Goal: Task Accomplishment & Management: Complete application form

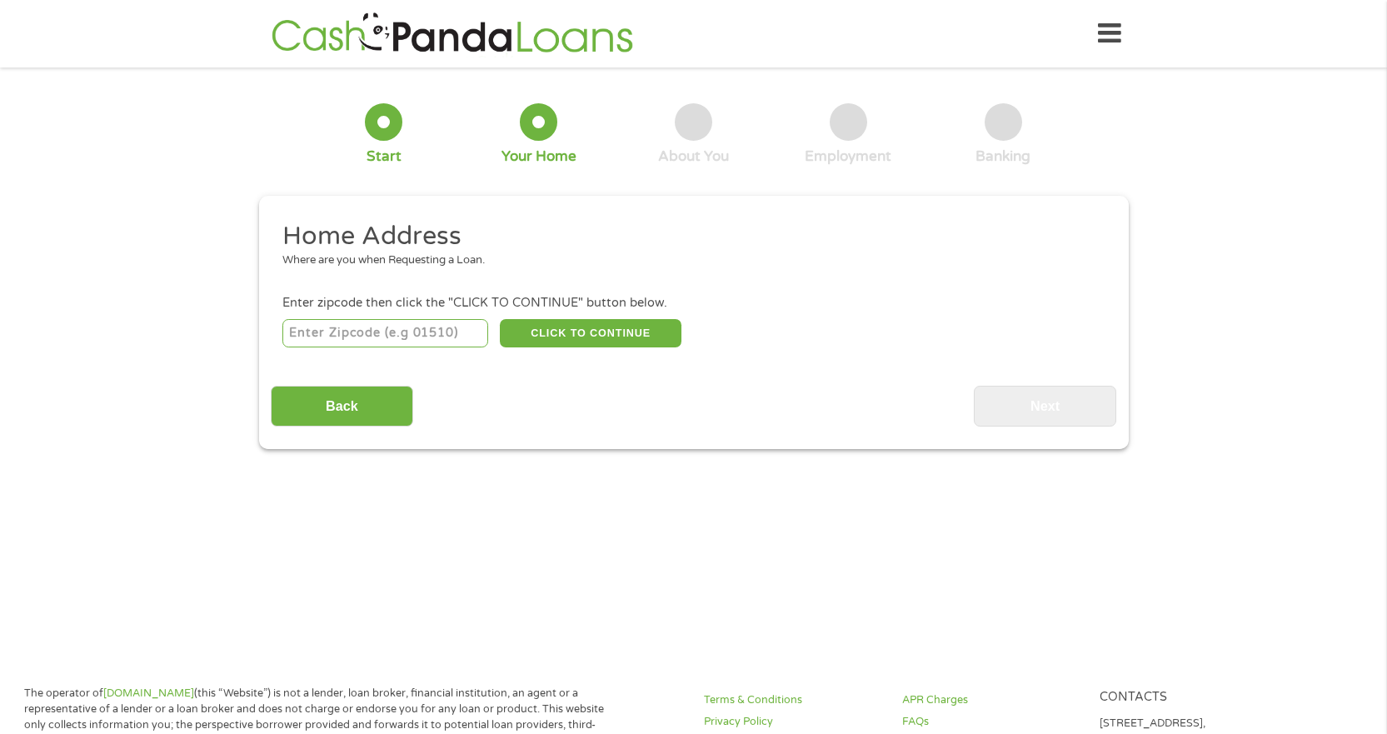
click at [396, 337] on input "number" at bounding box center [385, 333] width 206 height 28
type input "33069"
click at [637, 343] on button "CLICK TO CONTINUE" at bounding box center [591, 333] width 182 height 28
type input "33069"
type input "Pompano Beach"
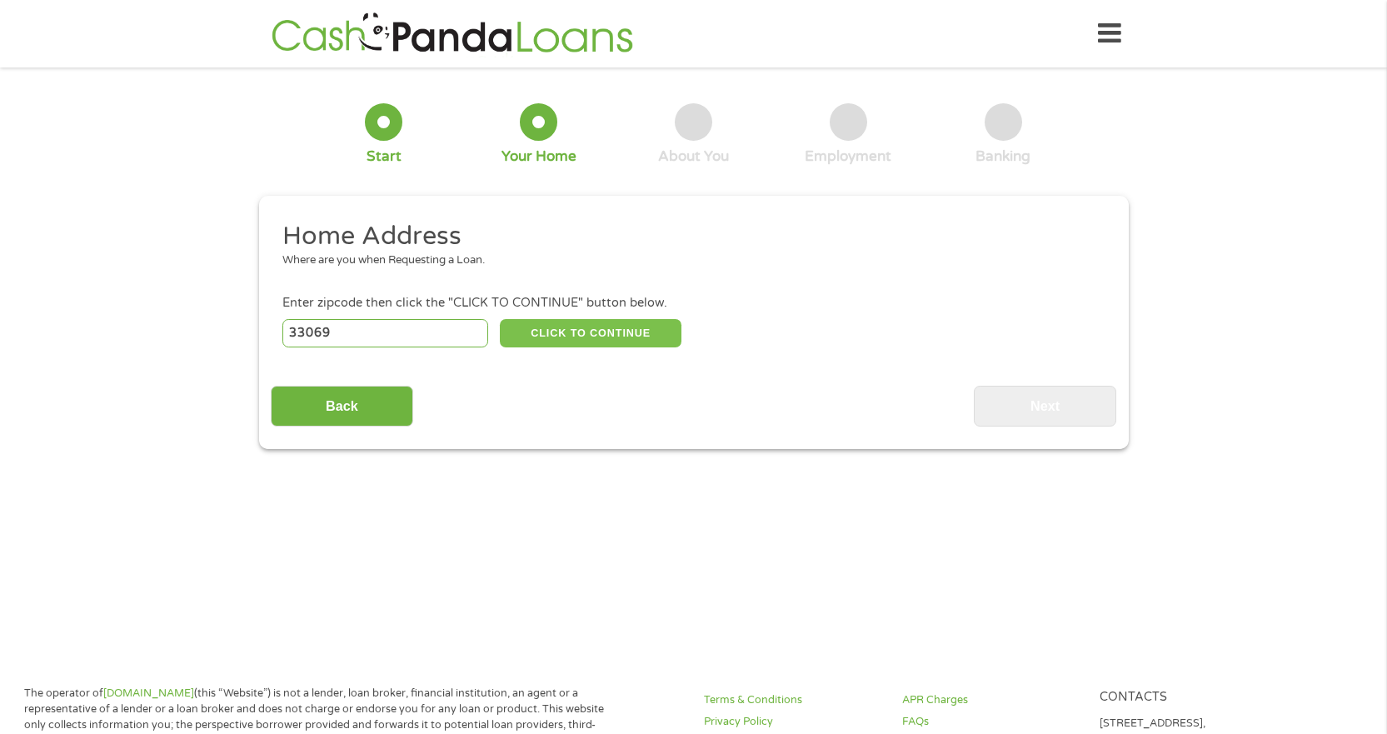
select select "Florida"
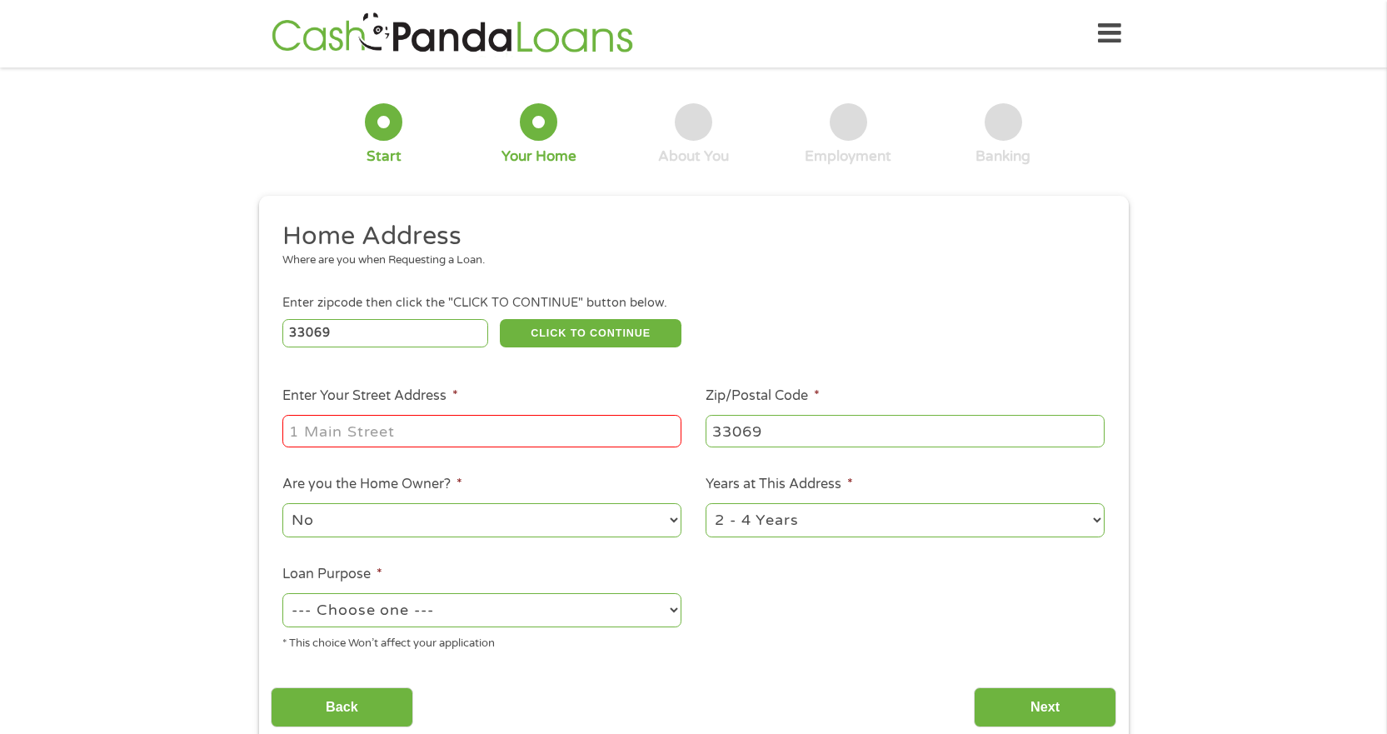
click at [367, 434] on input "Enter Your Street Address *" at bounding box center [481, 431] width 399 height 32
type input "43 S. Powerline Road"
click at [377, 522] on select "No Yes" at bounding box center [481, 520] width 399 height 34
click at [391, 521] on select "No Yes" at bounding box center [481, 520] width 399 height 34
click at [774, 531] on select "1 Year or less 1 - 2 Years 2 - 4 Years Over 4 Years" at bounding box center [905, 520] width 399 height 34
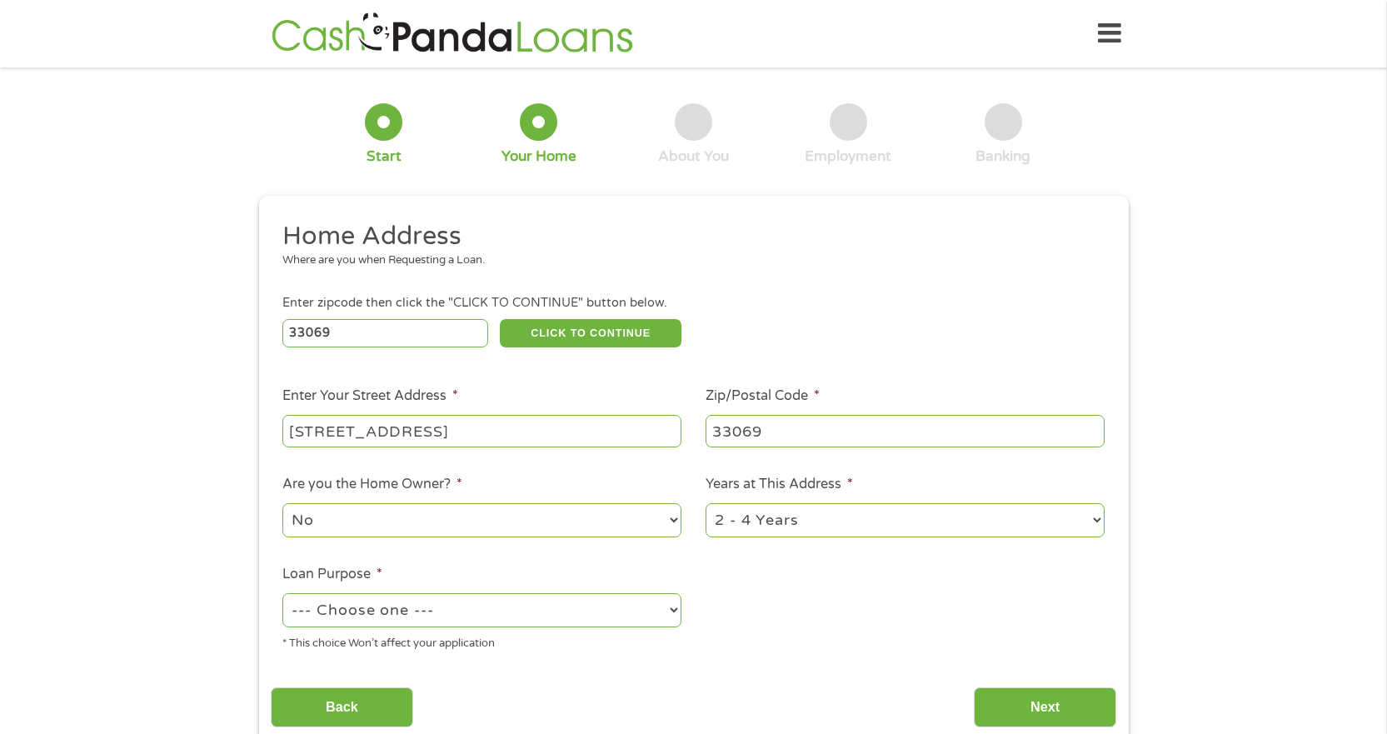
select select "60months"
click at [706, 503] on select "1 Year or less 1 - 2 Years 2 - 4 Years Over 4 Years" at bounding box center [905, 520] width 399 height 34
click at [407, 606] on select "--- Choose one --- Pay Bills Debt Consolidation Home Improvement Major Purchase…" at bounding box center [481, 610] width 399 height 34
select select "other"
click at [282, 593] on select "--- Choose one --- Pay Bills Debt Consolidation Home Improvement Major Purchase…" at bounding box center [481, 610] width 399 height 34
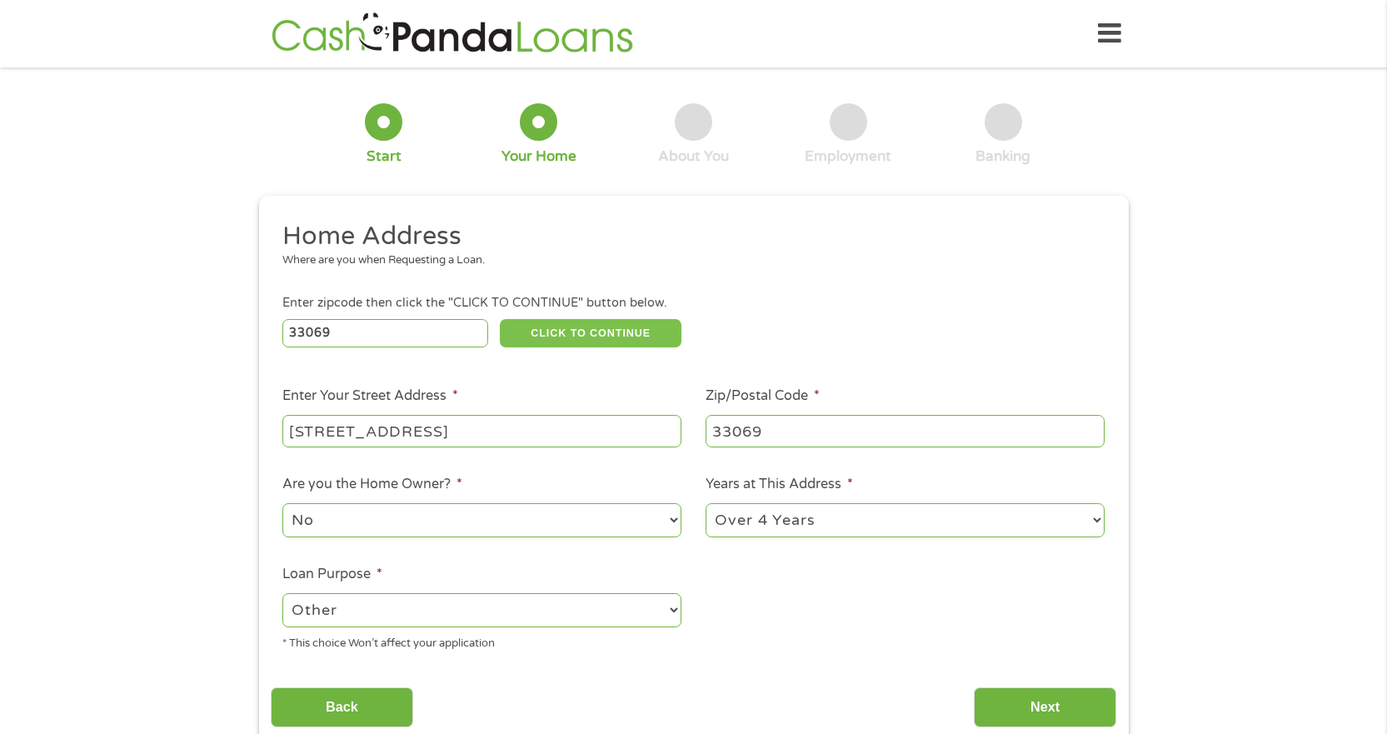
click at [576, 331] on button "CLICK TO CONTINUE" at bounding box center [591, 333] width 182 height 28
click at [1034, 702] on input "Next" at bounding box center [1045, 707] width 142 height 41
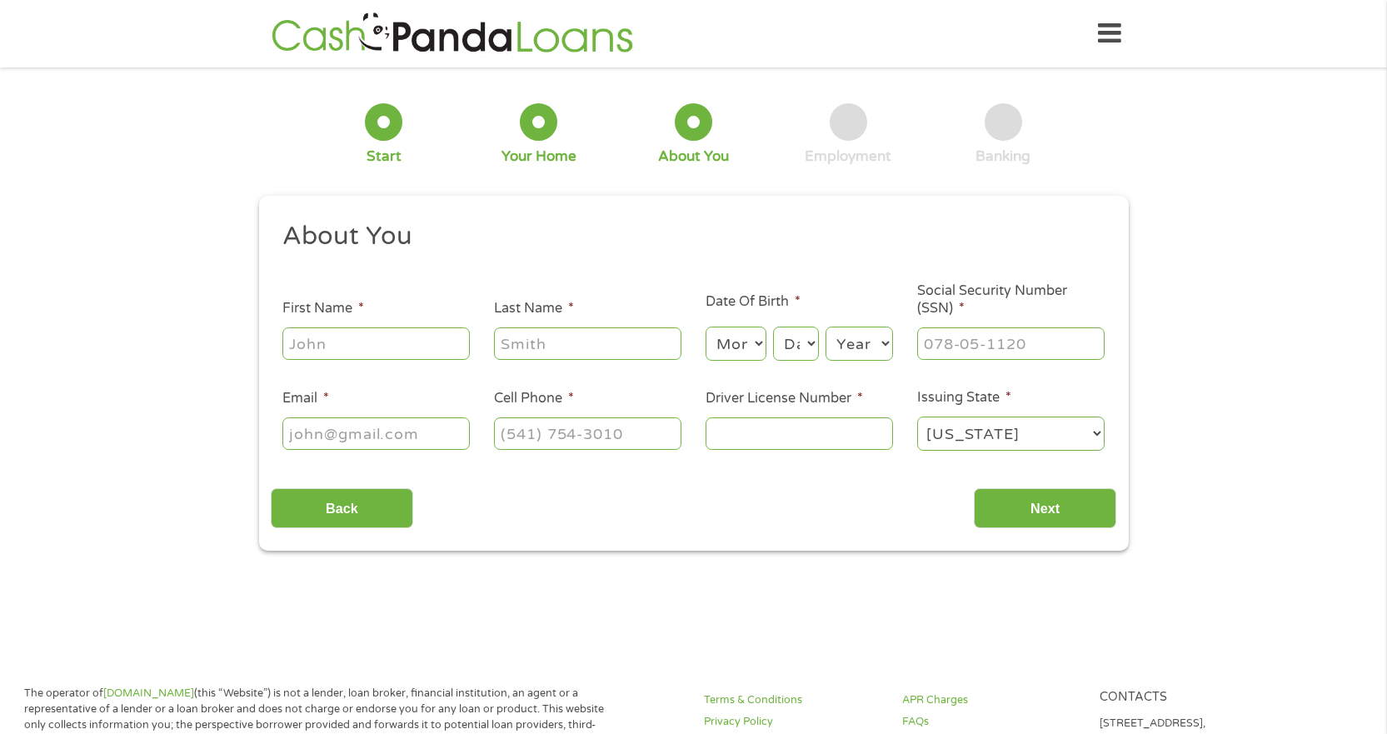
click at [439, 348] on input "First Name *" at bounding box center [375, 343] width 187 height 32
type input "Patricia"
type input "Nadler"
click at [720, 334] on select "Month 1 2 3 4 5 6 7 8 9 10 11 12" at bounding box center [736, 344] width 61 height 34
click at [706, 327] on select "Month 1 2 3 4 5 6 7 8 9 10 11 12" at bounding box center [736, 344] width 61 height 34
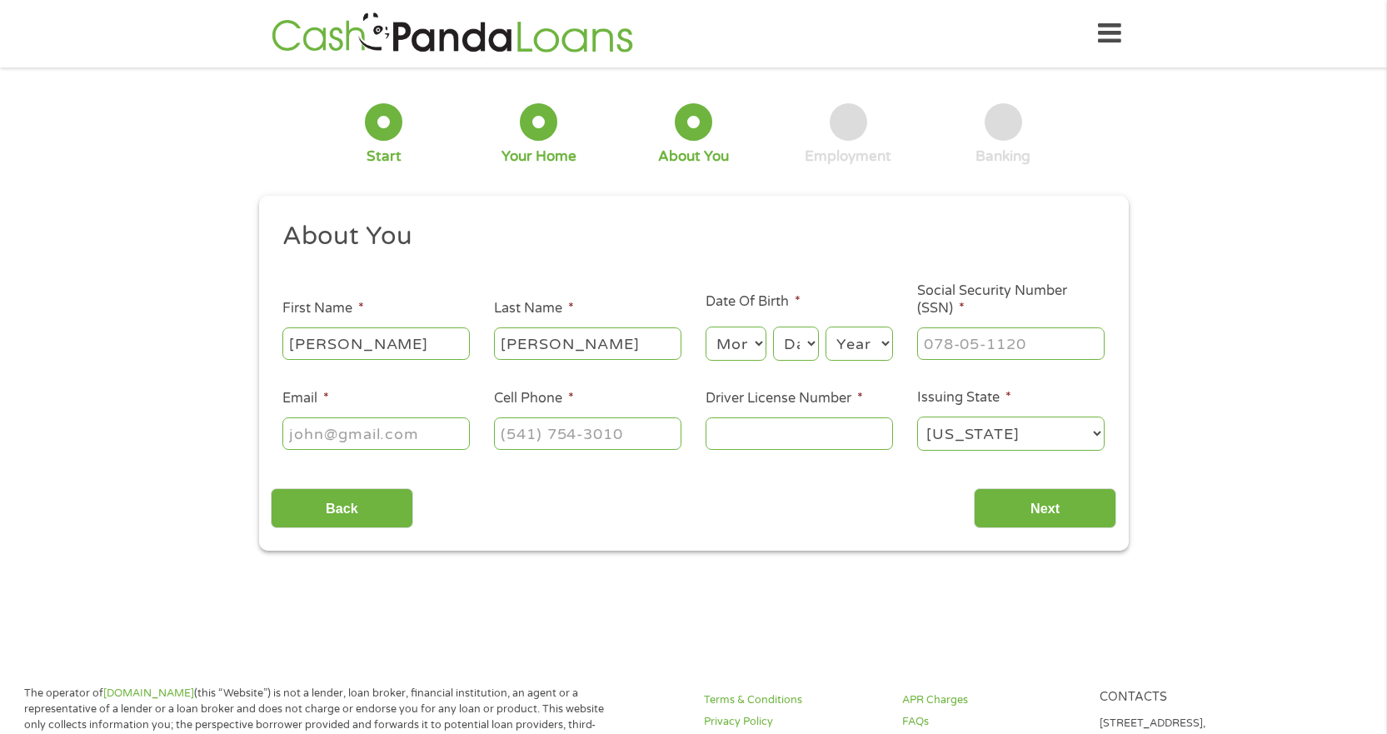
click at [734, 338] on select "Month 1 2 3 4 5 6 7 8 9 10 11 12" at bounding box center [736, 344] width 61 height 34
select select "1"
click at [706, 327] on select "Month 1 2 3 4 5 6 7 8 9 10 11 12" at bounding box center [736, 344] width 61 height 34
click at [792, 341] on select "Day 1 2 3 4 5 6 7 8 9 10 11 12 13 14 15 16 17 18 19 20 21 22 23 24 25 26 27 28 …" at bounding box center [795, 344] width 45 height 34
select select "7"
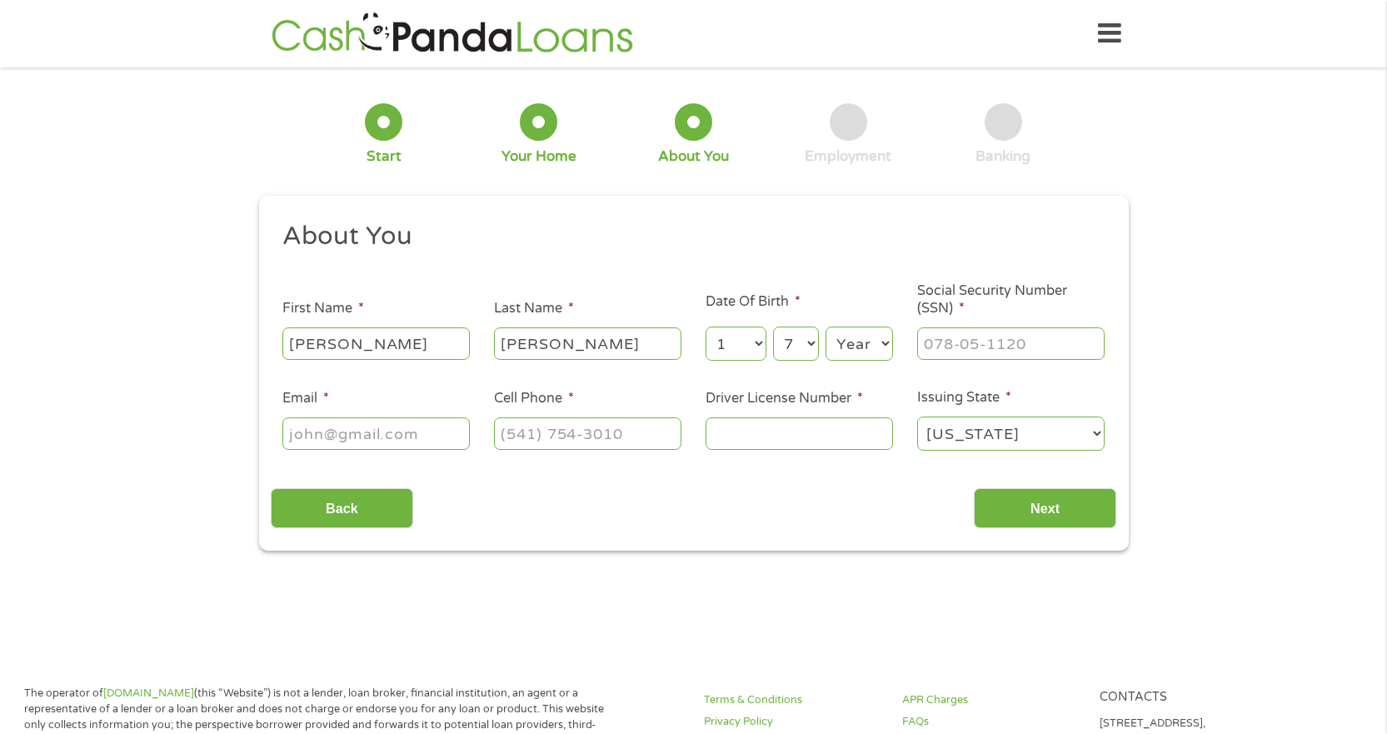
click at [773, 327] on select "Day 1 2 3 4 5 6 7 8 9 10 11 12 13 14 15 16 17 18 19 20 21 22 23 24 25 26 27 28 …" at bounding box center [795, 344] width 45 height 34
click at [968, 354] on input "___-__-____" at bounding box center [1010, 343] width 187 height 32
type input "195-7_-____"
click at [400, 426] on input "Email *" at bounding box center [375, 433] width 187 height 32
type input "patricianadler4@gmail.com"
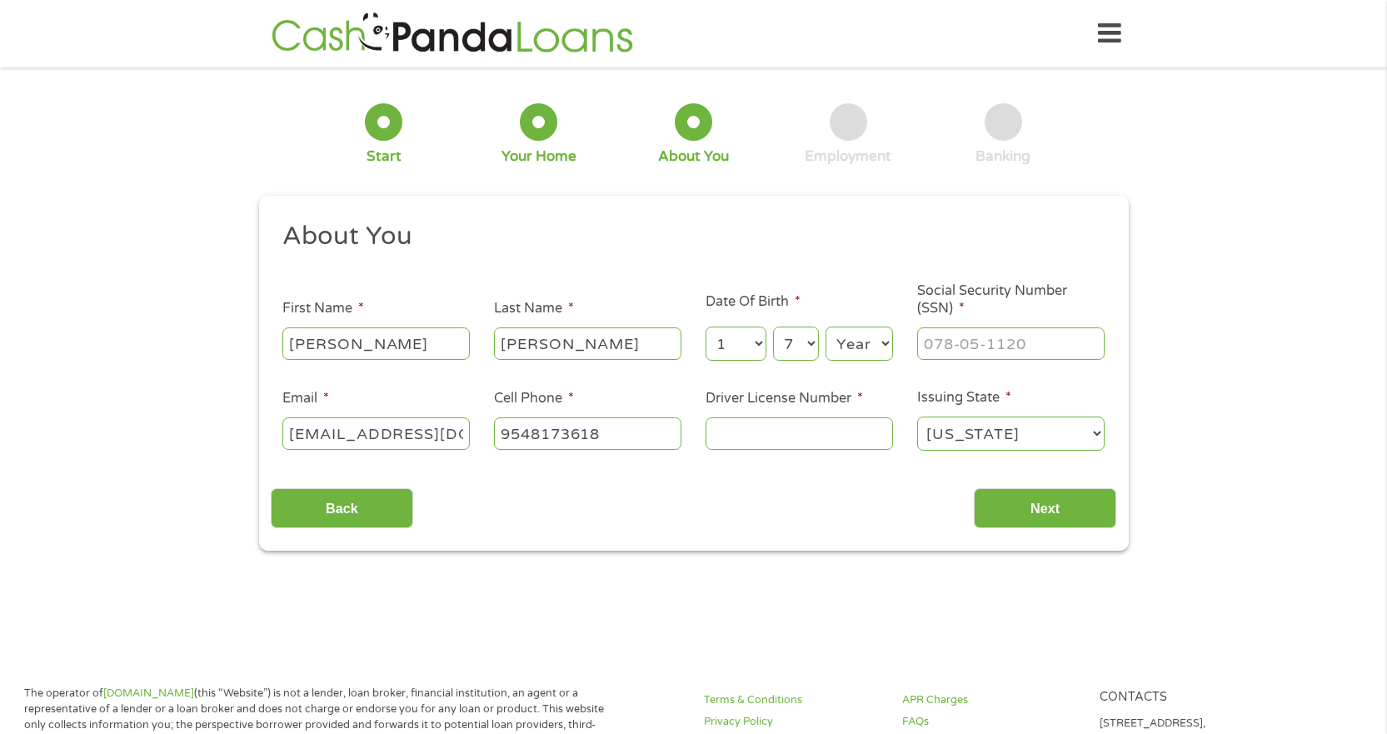
type input "(954) 817-3618"
click at [706, 424] on input "Driver License Number *" at bounding box center [799, 433] width 187 height 32
type input "N346-687-57-507-0"
click at [1017, 507] on input "Next" at bounding box center [1045, 508] width 142 height 41
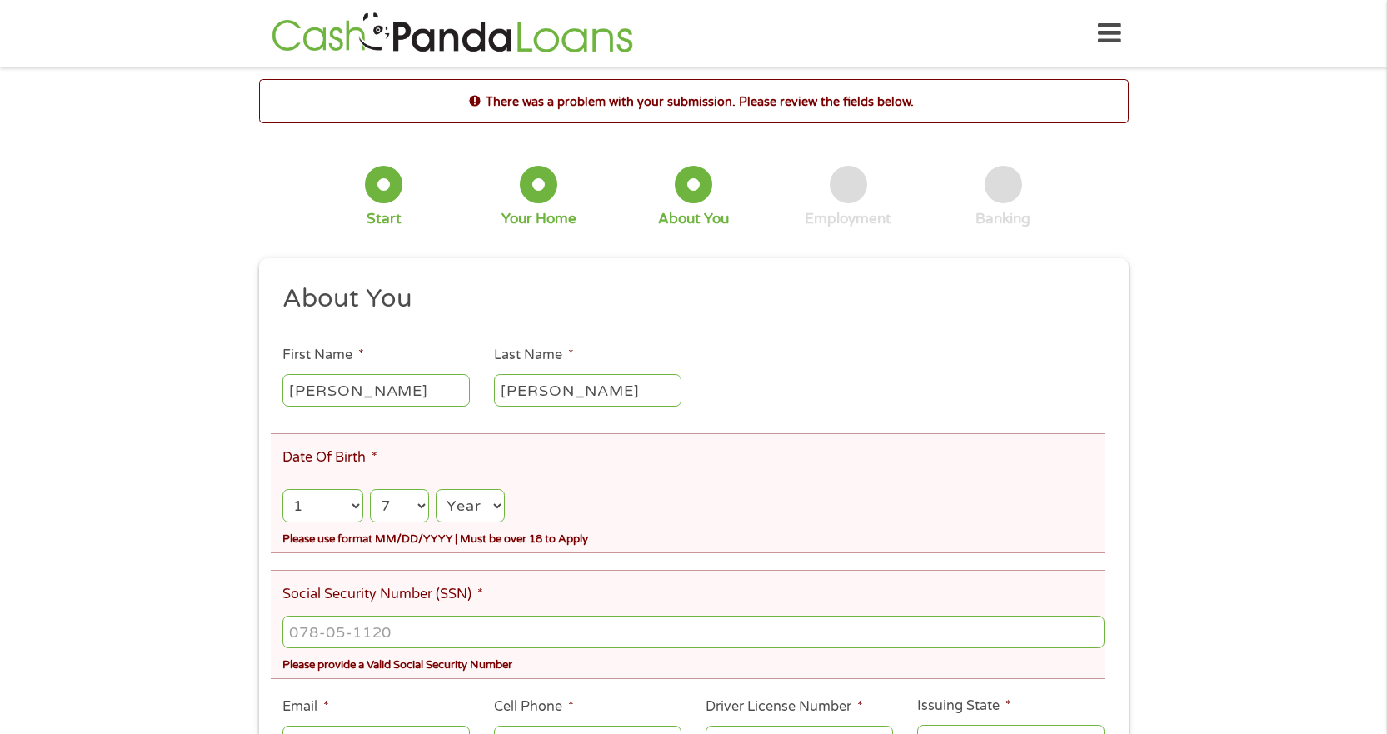
click at [334, 497] on select "Month 1 2 3 4 5 6 7 8 9 10 11 12" at bounding box center [322, 506] width 80 height 34
click at [324, 506] on select "Month 1 2 3 4 5 6 7 8 9 10 11 12" at bounding box center [322, 506] width 80 height 34
click at [378, 506] on select "Day 1 2 3 4 5 6 7 8 9 10 11 12 13 14 15 16 17 18 19 20 21 22 23 24 25 26 27 28 …" at bounding box center [399, 506] width 59 height 34
select select "7"
click at [370, 489] on select "Day 1 2 3 4 5 6 7 8 9 10 11 12 13 14 15 16 17 18 19 20 21 22 23 24 25 26 27 28 …" at bounding box center [399, 506] width 59 height 34
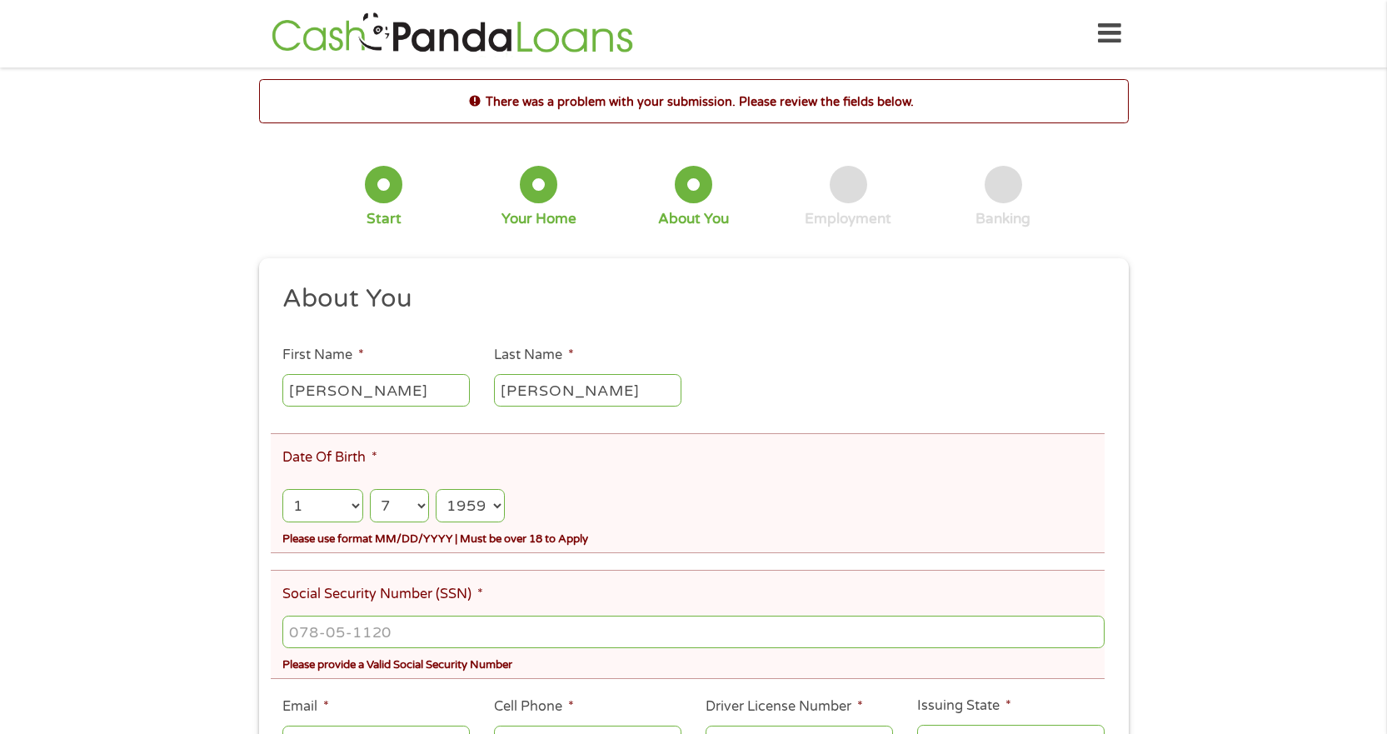
select select "1957"
type input "054-38-3563"
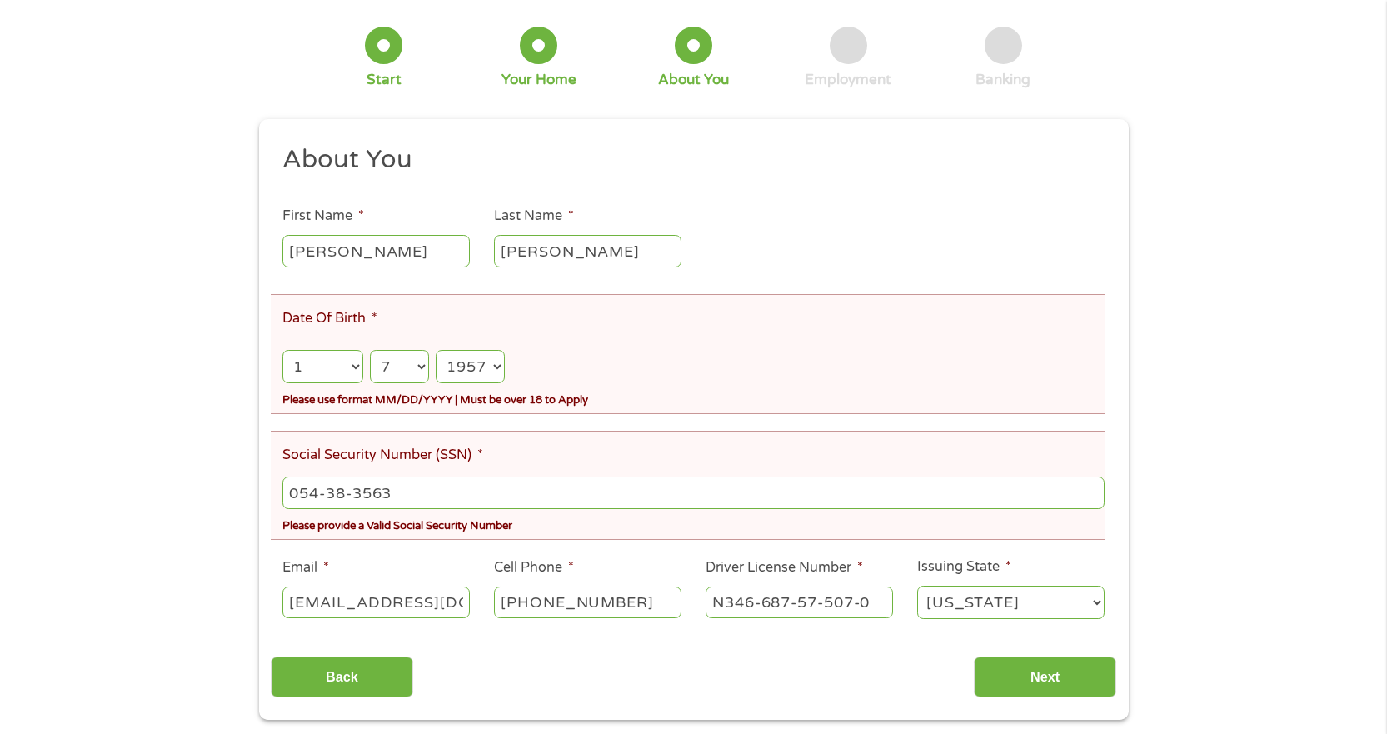
scroll to position [167, 0]
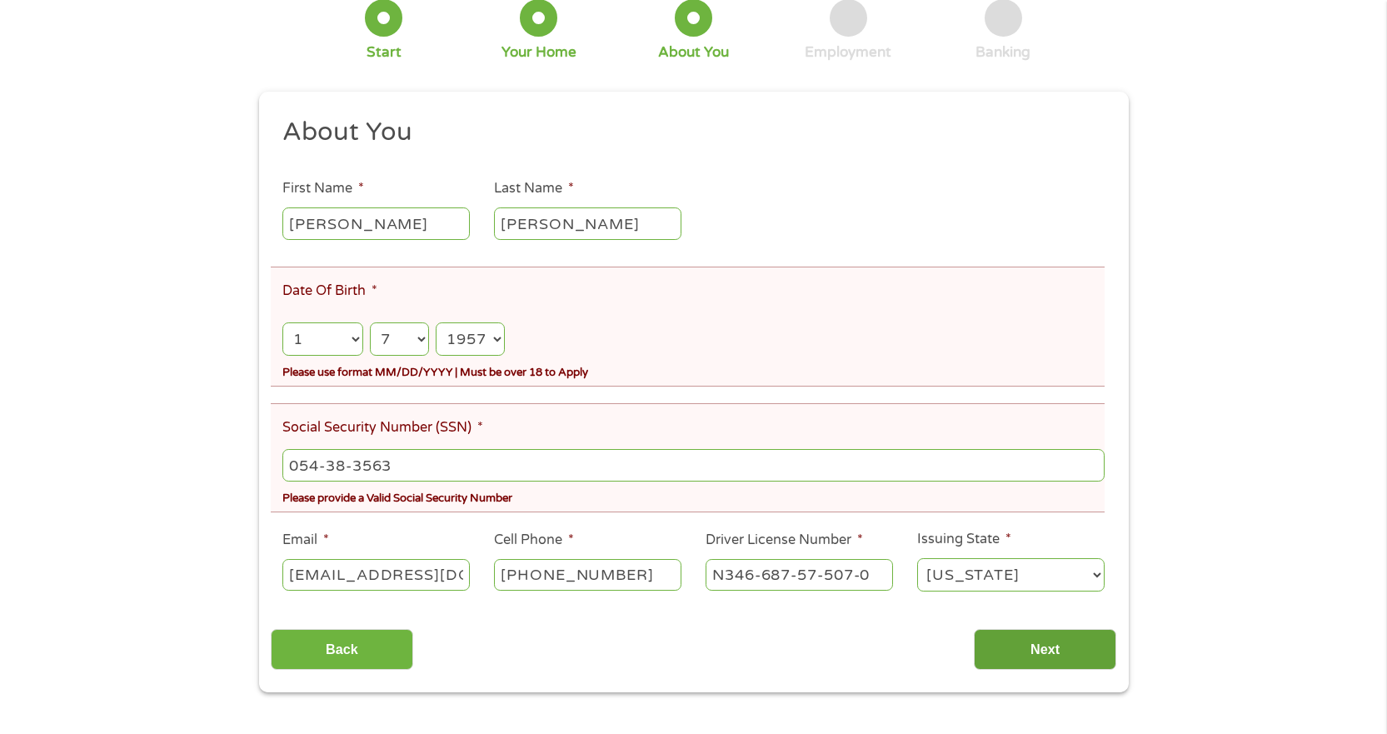
click at [1045, 648] on input "Next" at bounding box center [1045, 649] width 142 height 41
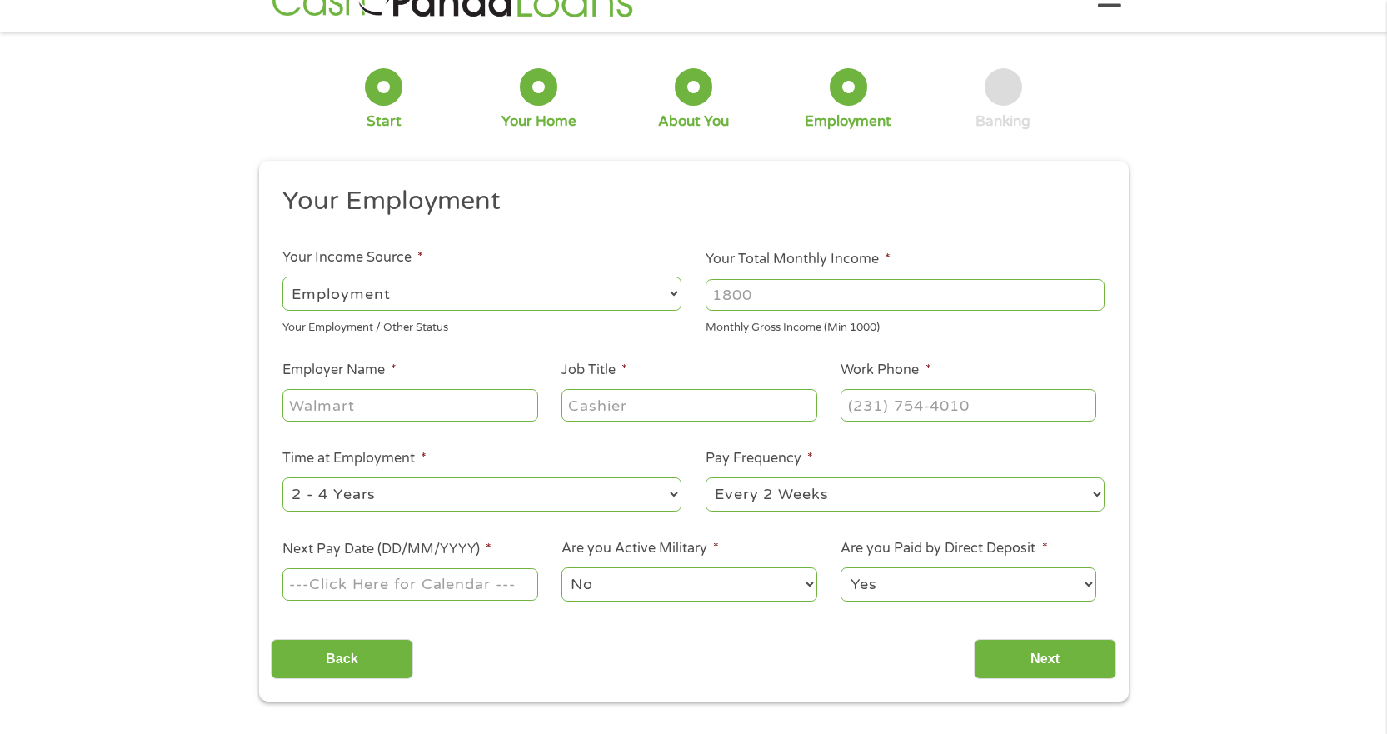
scroll to position [0, 0]
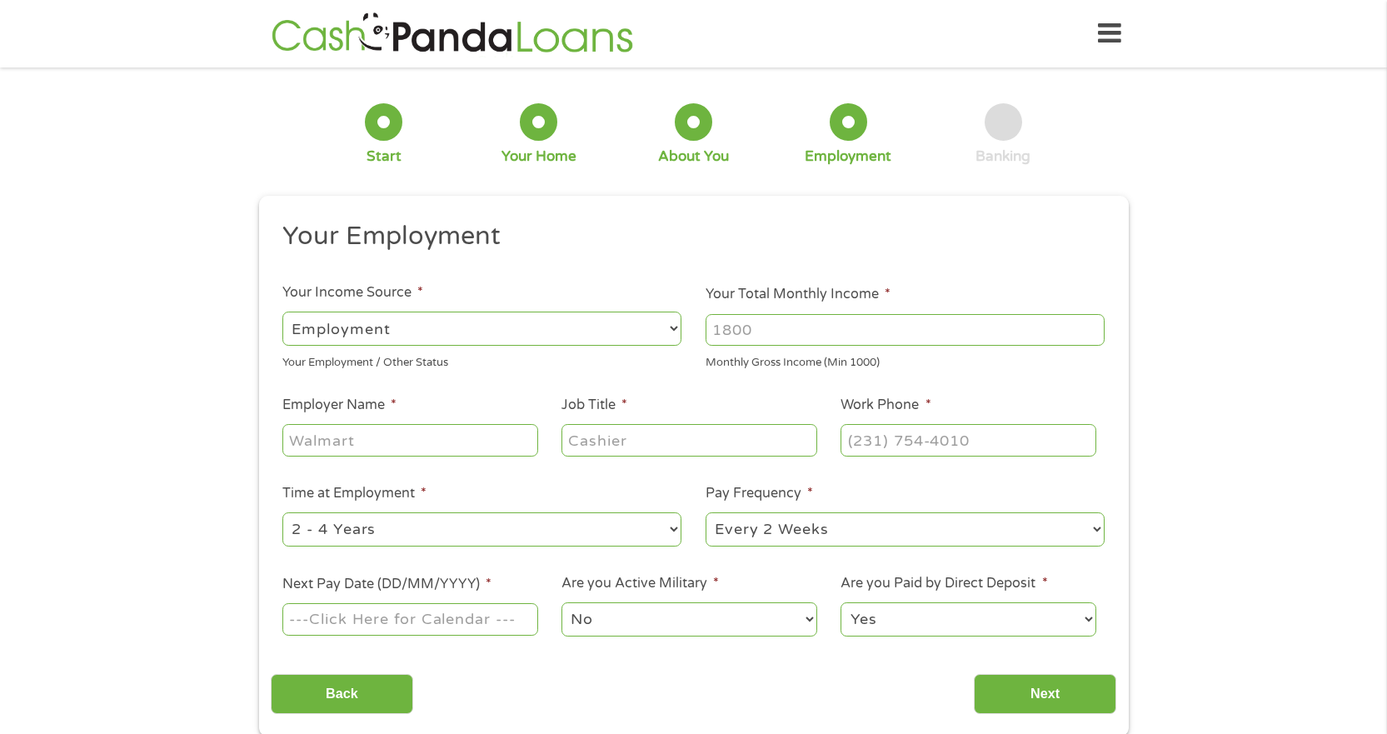
click at [764, 332] on input "Your Total Monthly Income *" at bounding box center [905, 330] width 399 height 32
click at [769, 337] on input "Your Total Monthly Income *" at bounding box center [905, 330] width 399 height 32
type input "4500"
click at [435, 427] on input "Employer Name *" at bounding box center [409, 440] width 255 height 32
type input "Heritage Companies"
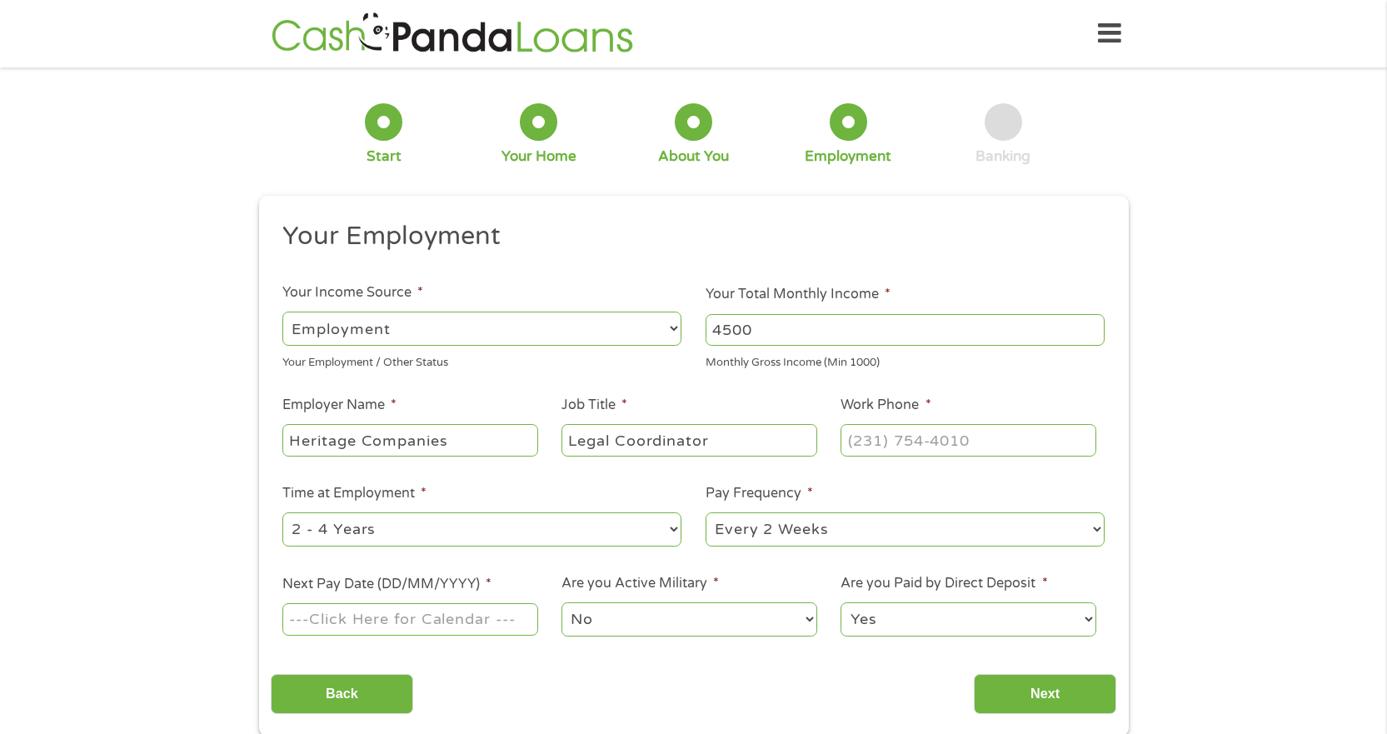
type input "Legal Coordinator"
type input "(___) ___-____"
click at [960, 452] on input "(___) ___-____" at bounding box center [968, 440] width 255 height 32
click at [855, 438] on input "(___) ___-____" at bounding box center [968, 440] width 255 height 32
type input "(813) 725-3372"
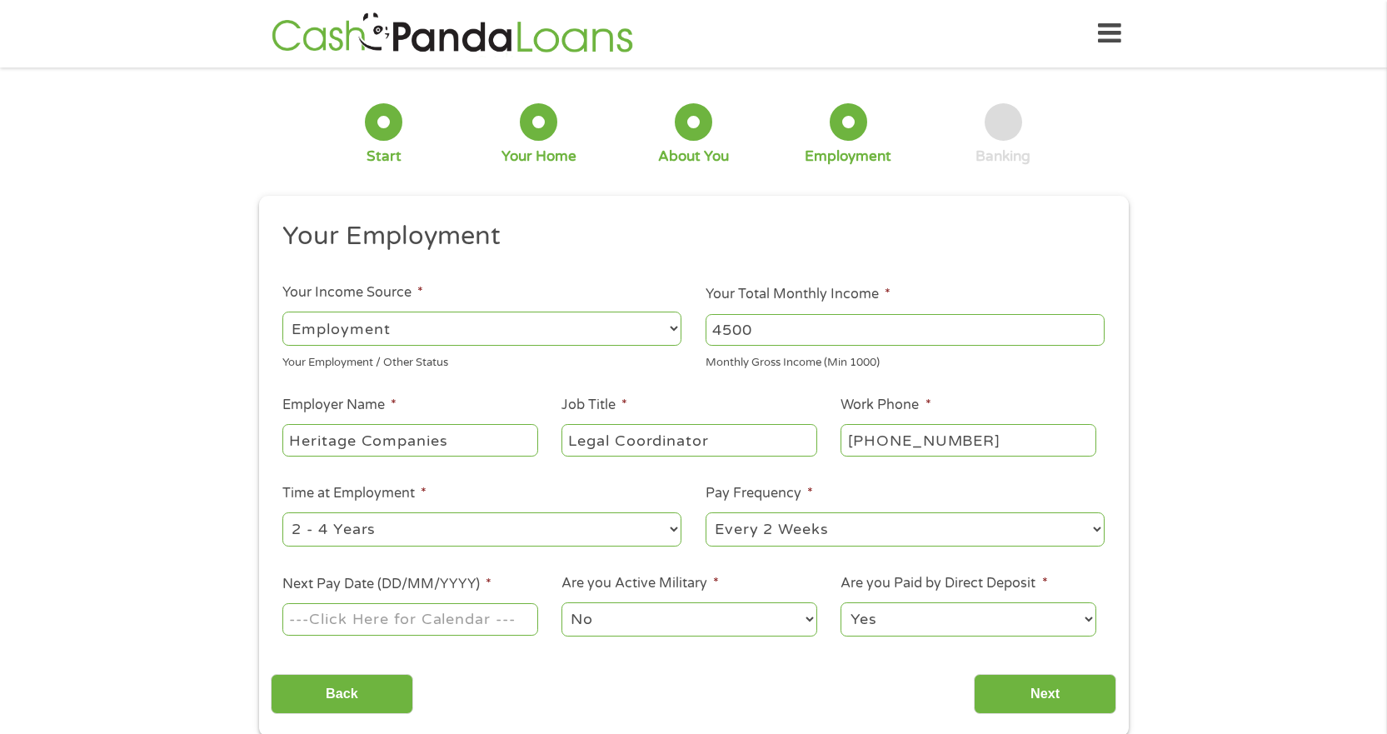
click at [672, 534] on select "--- Choose one --- 1 Year or less 1 - 2 Years 2 - 4 Years Over 4 Years" at bounding box center [481, 529] width 399 height 34
select select "60months"
click at [282, 512] on select "--- Choose one --- 1 Year or less 1 - 2 Years 2 - 4 Years Over 4 Years" at bounding box center [481, 529] width 399 height 34
click at [369, 621] on input "Next Pay Date (DD/MM/YYYY) *" at bounding box center [409, 619] width 255 height 32
click at [402, 509] on td "27" at bounding box center [403, 505] width 26 height 17
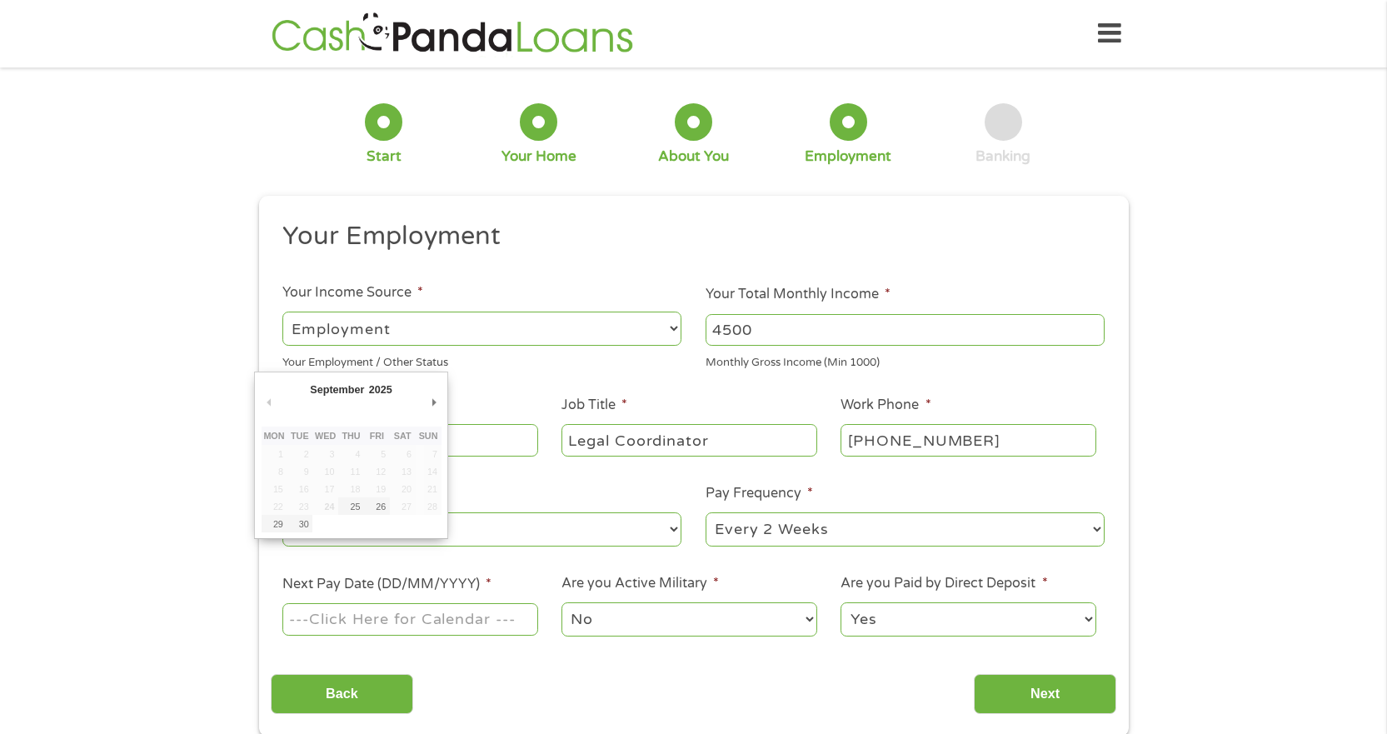
click at [375, 612] on input "Next Pay Date (DD/MM/YYYY) *" at bounding box center [409, 619] width 255 height 32
click at [393, 610] on input "Next Pay Date (DD/MM/YYYY) *" at bounding box center [409, 619] width 255 height 32
type input "26/09/2025"
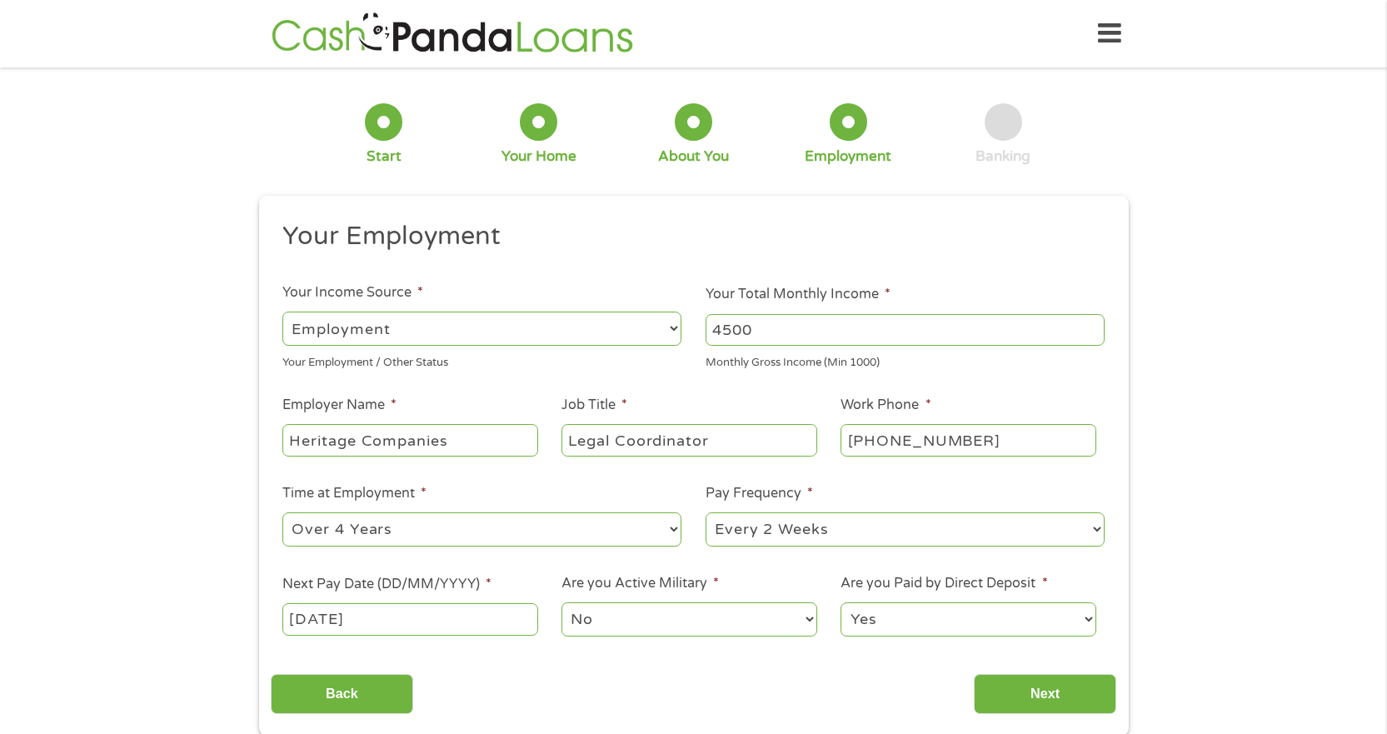
click at [300, 613] on input "26/09/2025" at bounding box center [409, 619] width 255 height 32
click at [1058, 697] on input "Next" at bounding box center [1045, 694] width 142 height 41
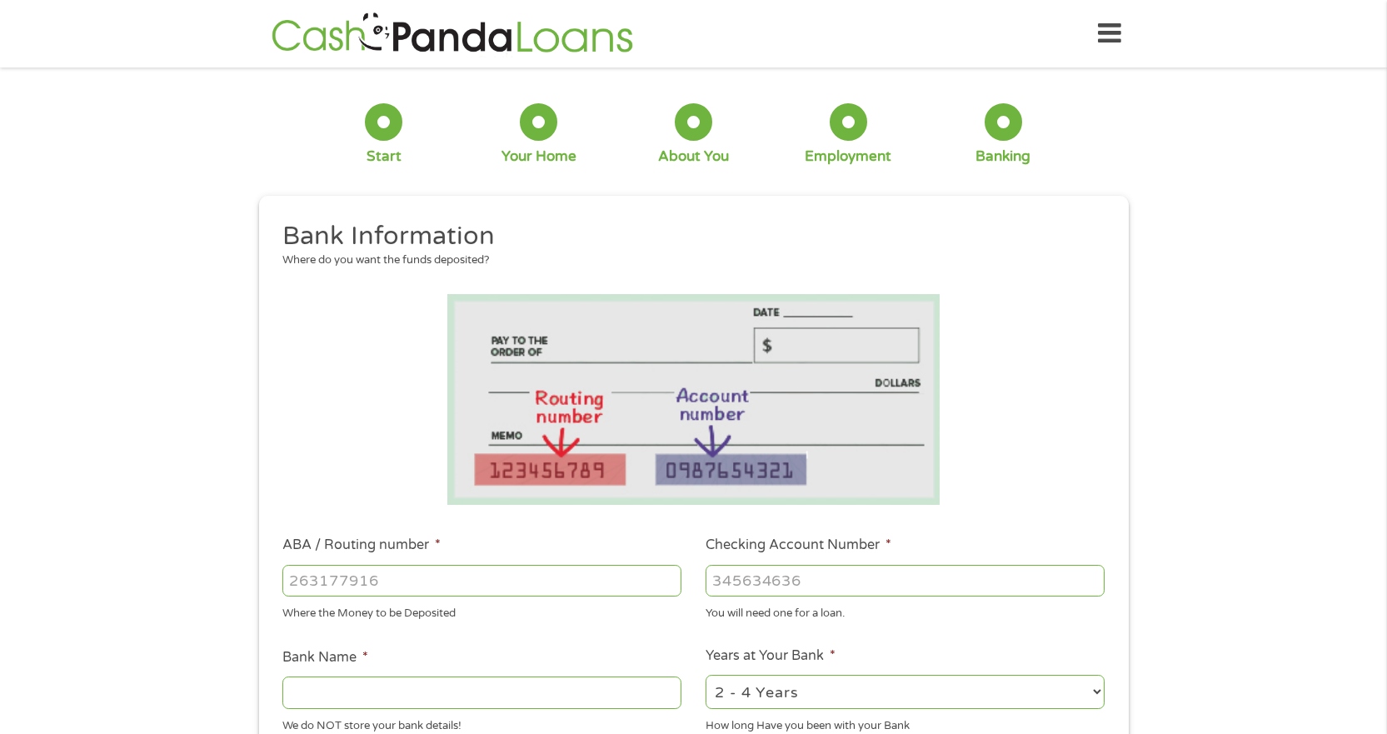
drag, startPoint x: 429, startPoint y: 572, endPoint x: 240, endPoint y: 577, distance: 189.2
click at [240, 577] on div "1 Start 2 Your Home 3 About You 4 Employment 5 Banking 6 This field is hidden w…" at bounding box center [693, 607] width 1387 height 1057
type input "125108997"
type input "223132943521"
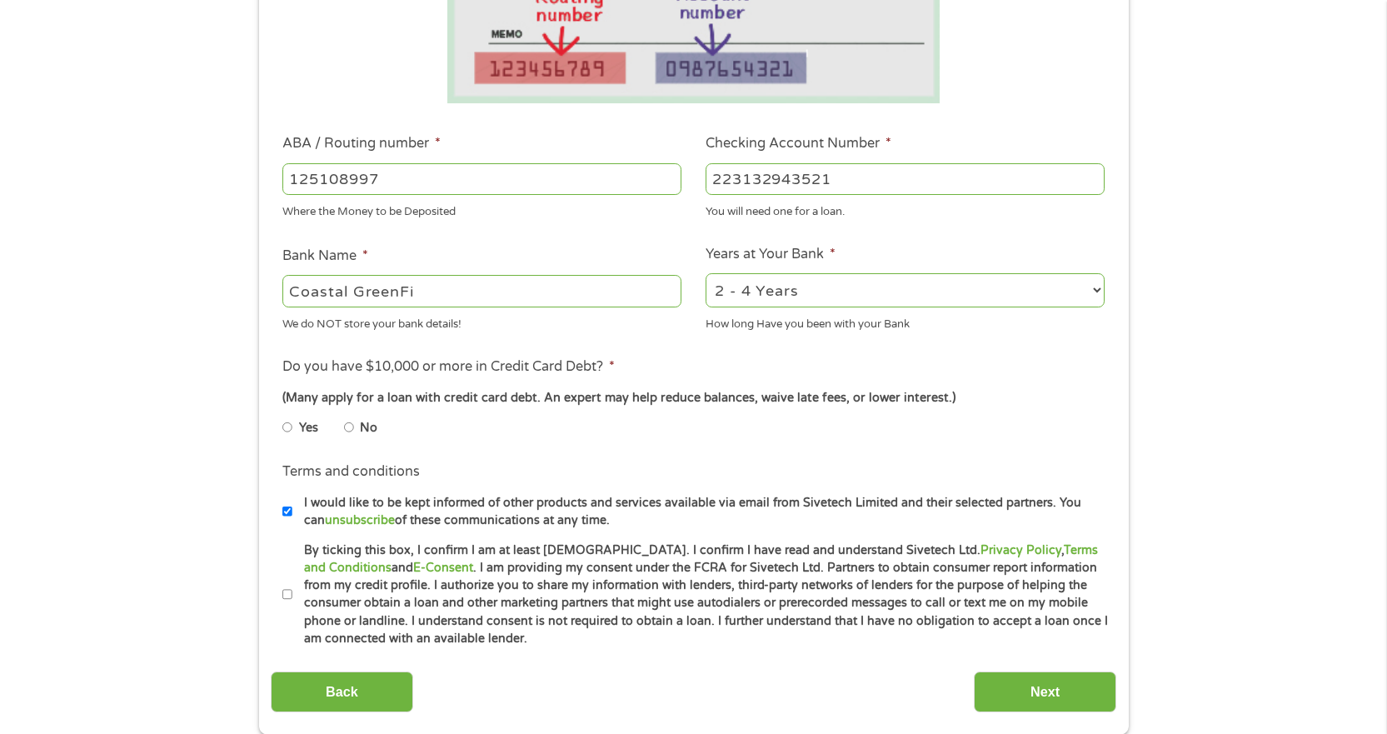
scroll to position [417, 0]
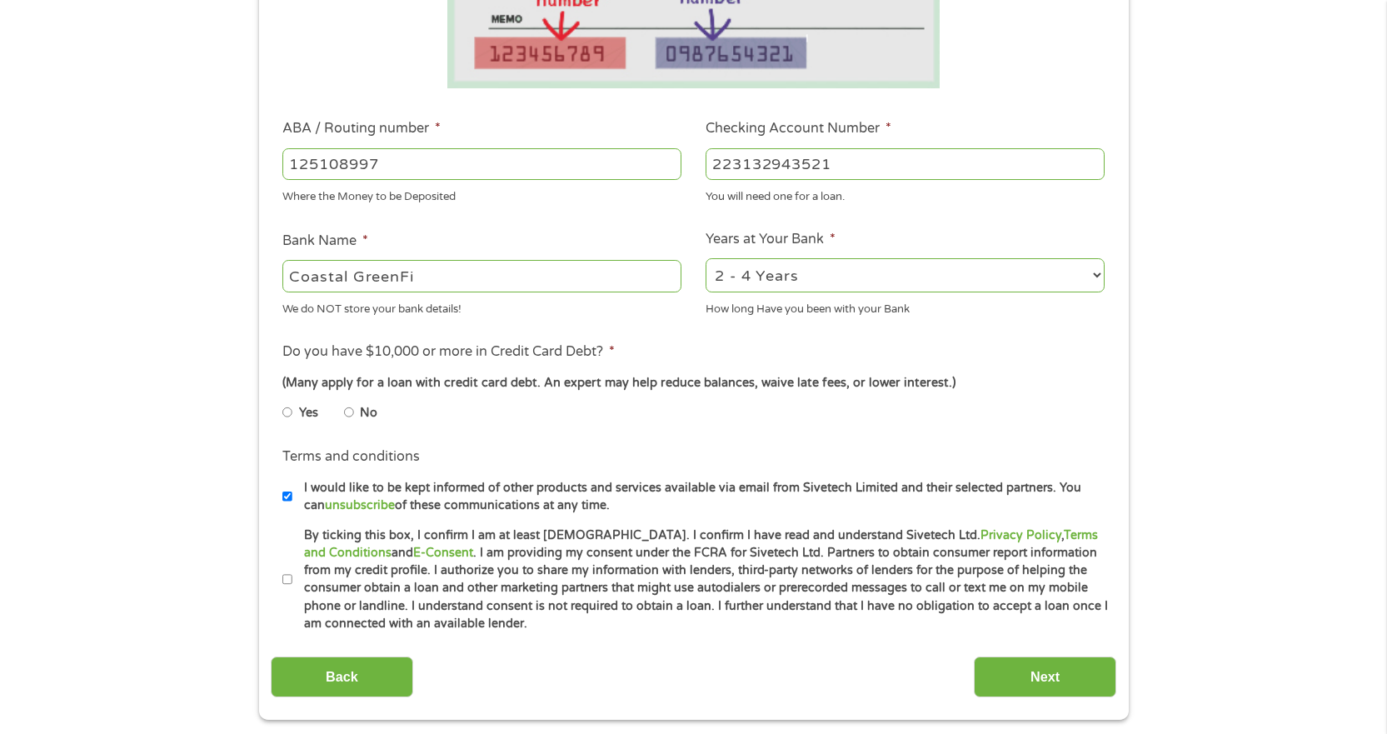
type input "Coastal GreenFi"
click at [349, 407] on input "No" at bounding box center [349, 412] width 10 height 27
radio input "true"
click at [286, 588] on input "By ticking this box, I confirm I am at least 18 years old. I confirm I have rea…" at bounding box center [287, 580] width 10 height 27
checkbox input "true"
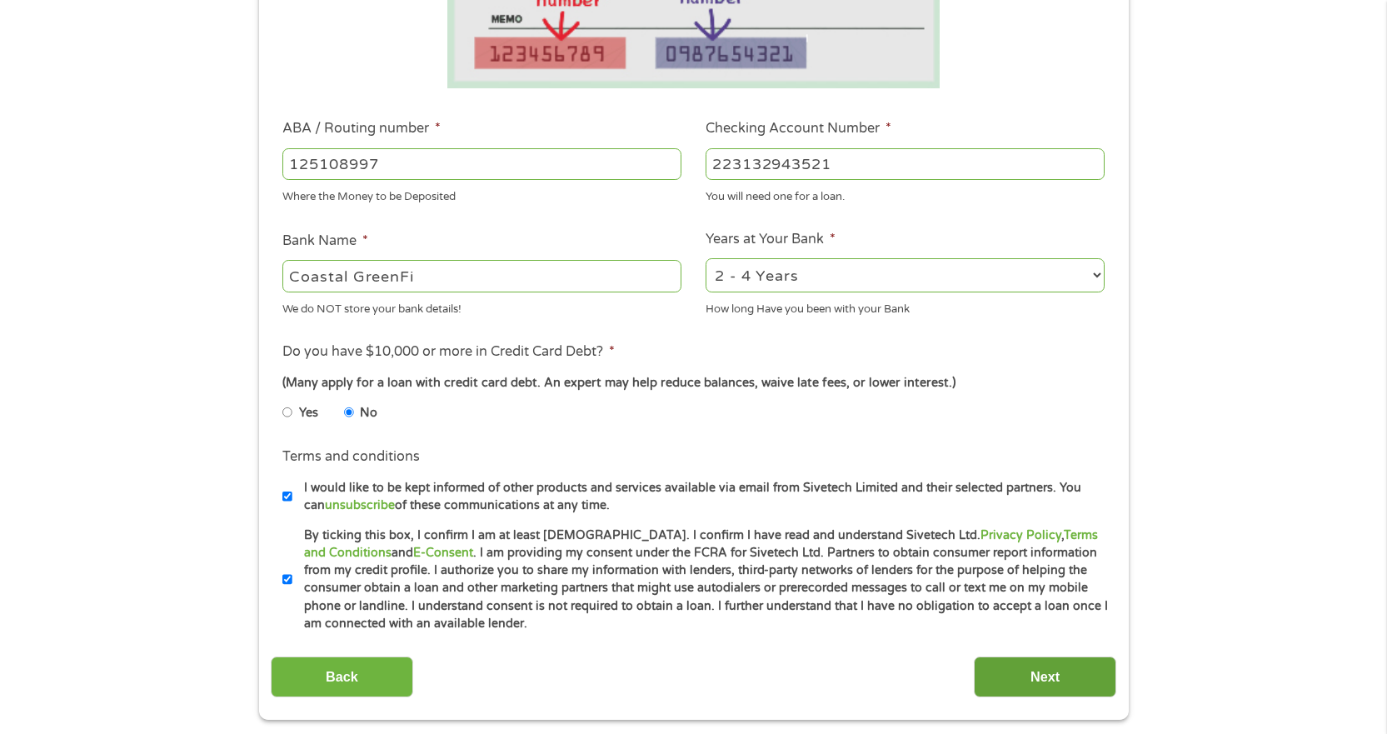
click at [1043, 667] on input "Next" at bounding box center [1045, 677] width 142 height 41
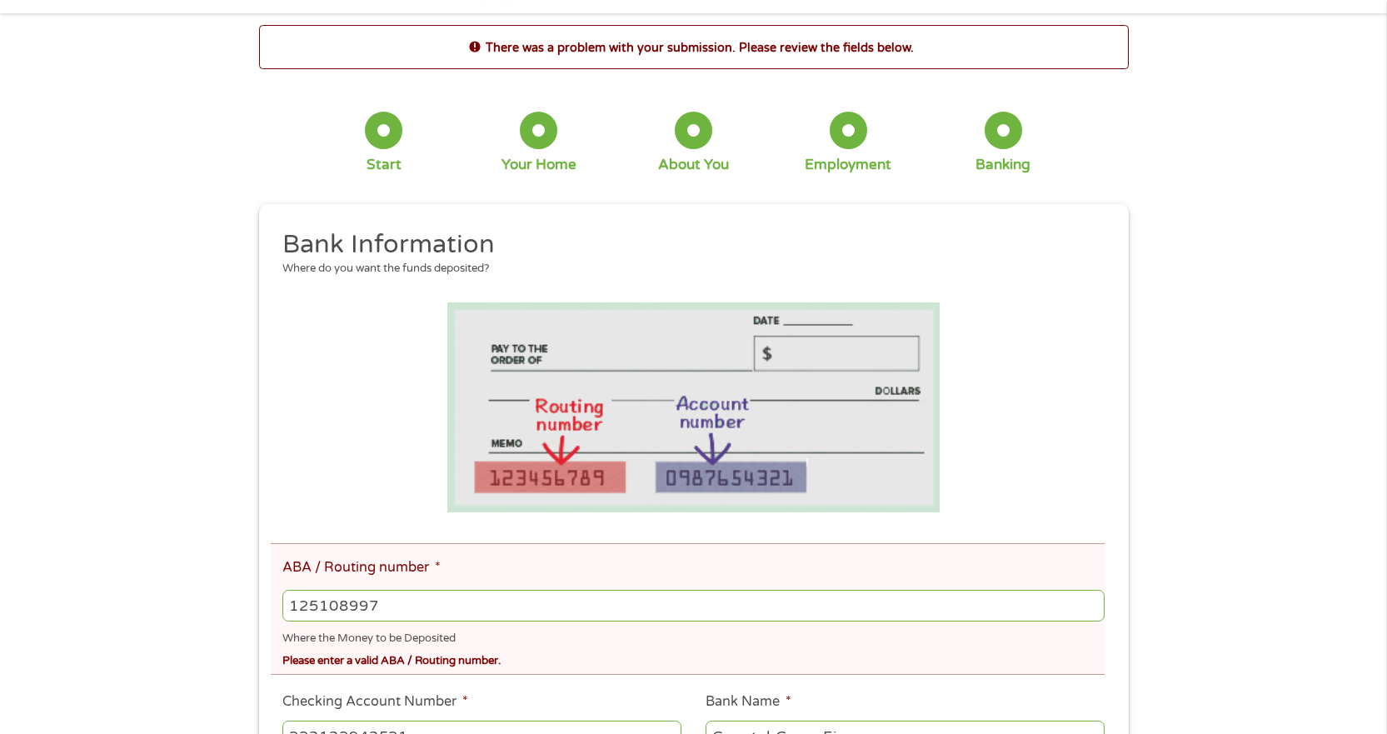
scroll to position [83, 0]
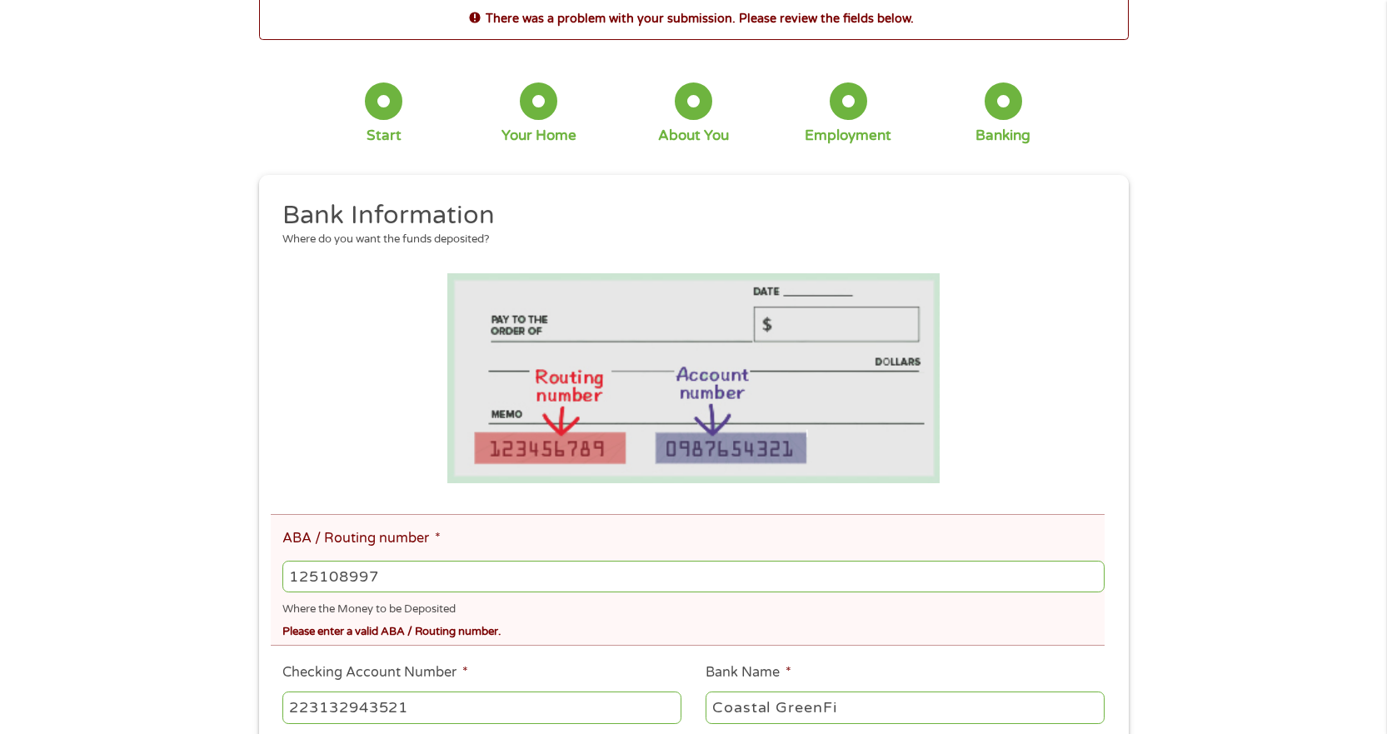
click at [396, 567] on input "125108997" at bounding box center [693, 577] width 822 height 32
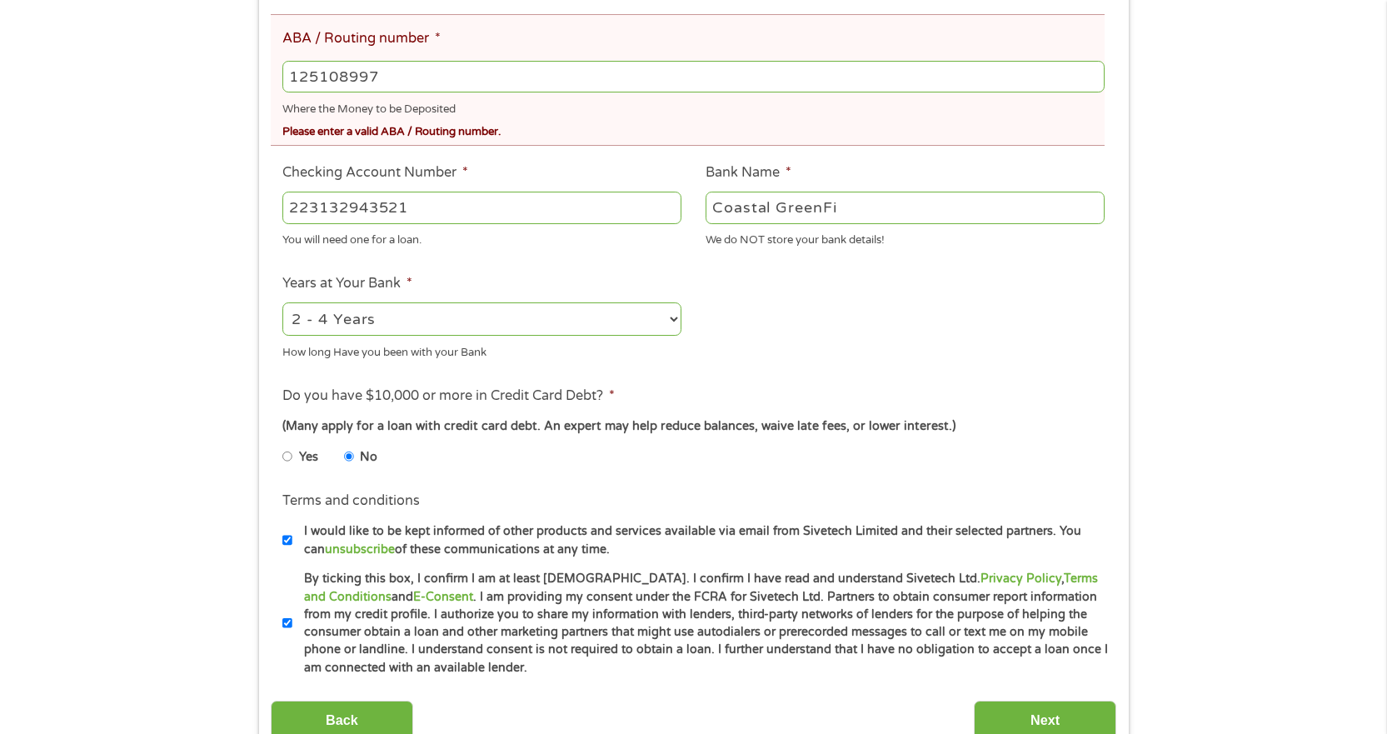
scroll to position [667, 0]
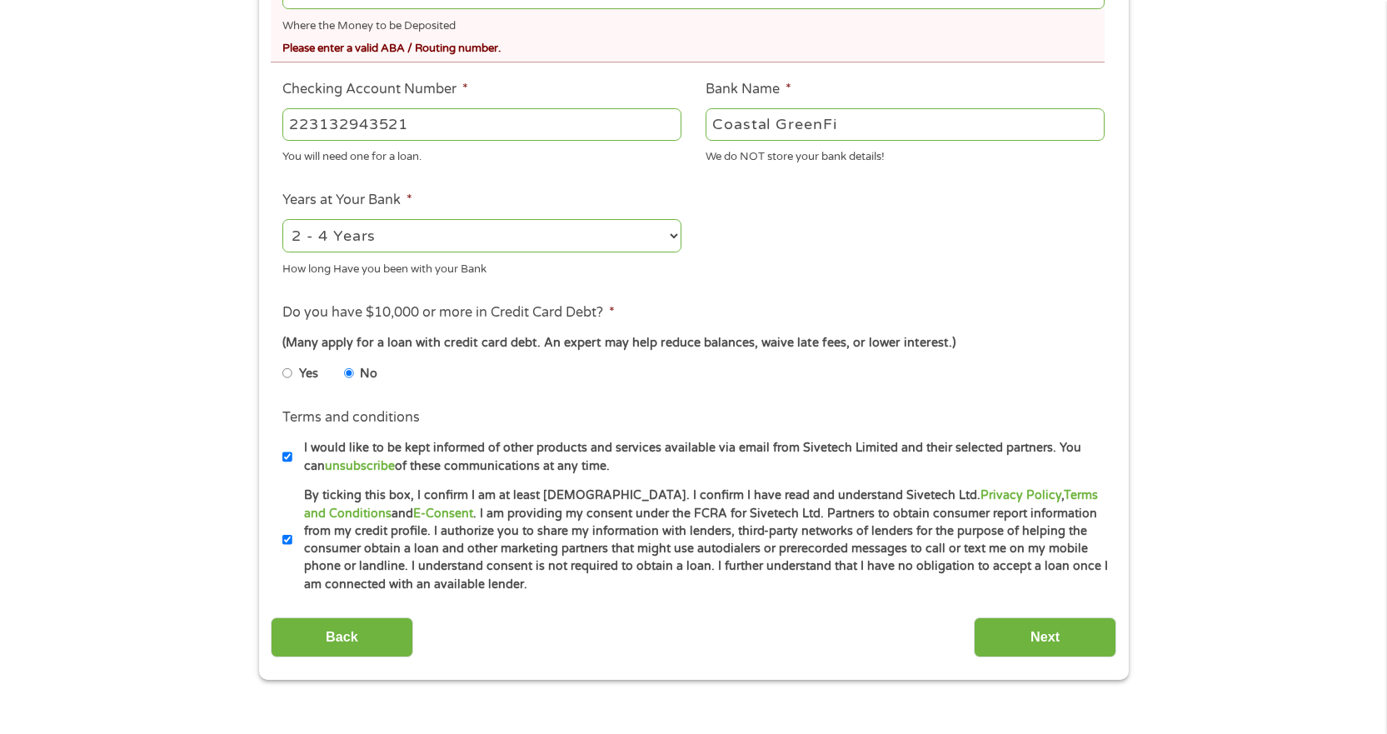
click at [1038, 658] on div "This field is hidden when viewing the form gclid This field is hidden when view…" at bounding box center [694, 136] width 870 height 1088
click at [1036, 636] on input "Next" at bounding box center [1045, 637] width 142 height 41
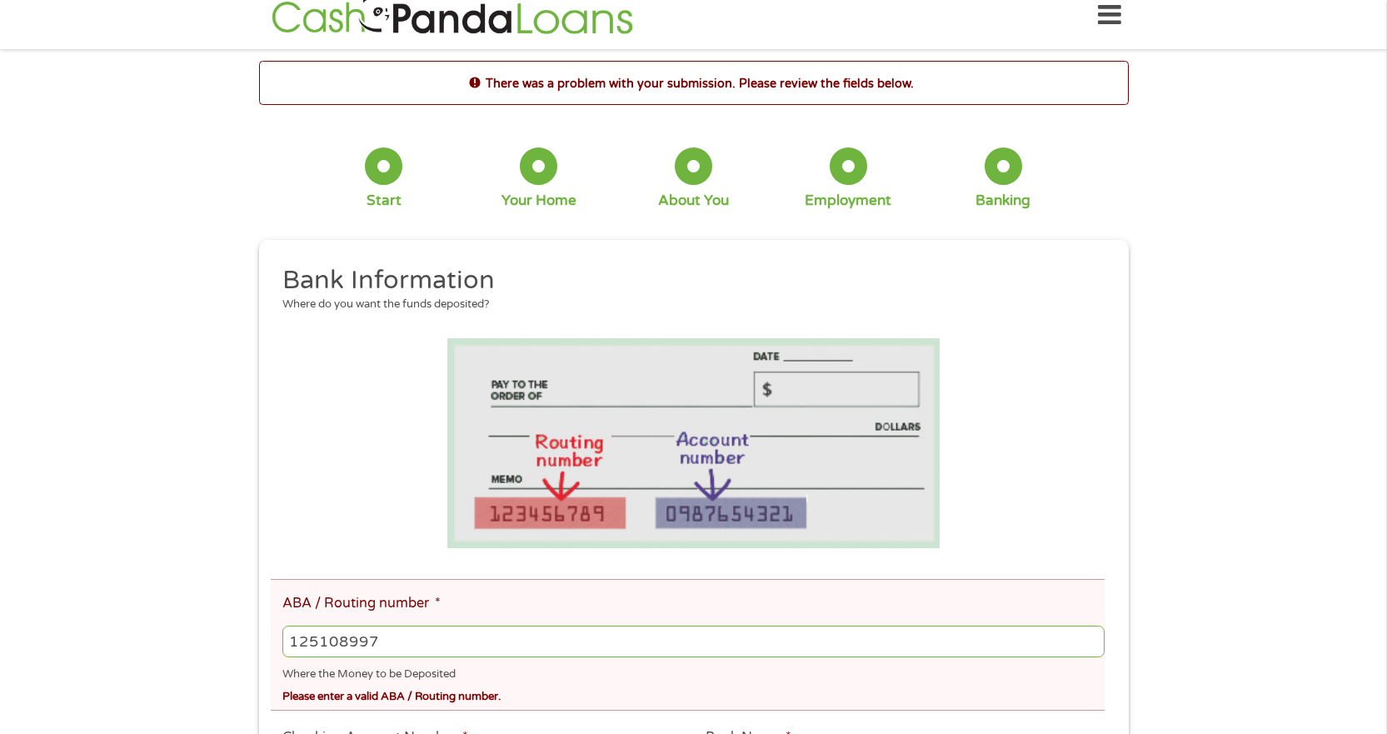
scroll to position [0, 0]
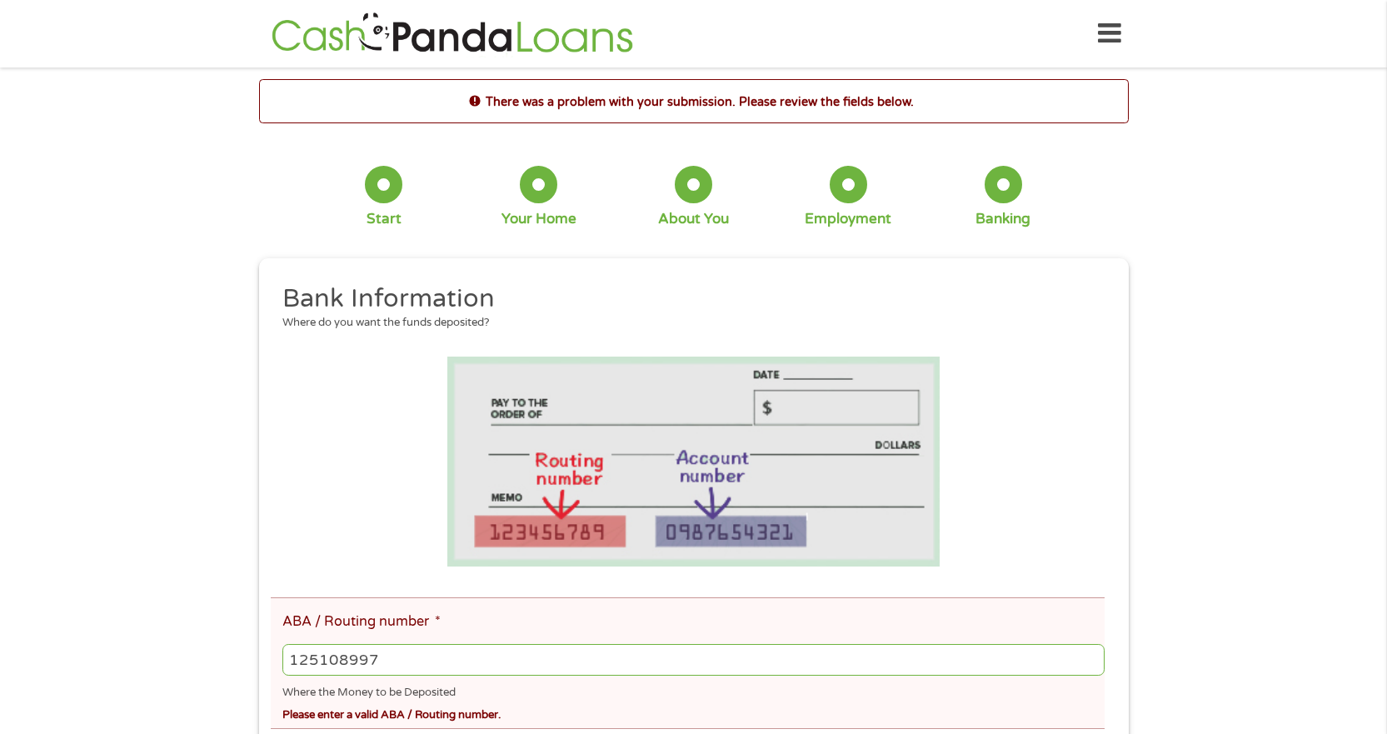
click at [379, 672] on div "125108997" at bounding box center [693, 660] width 822 height 38
drag, startPoint x: 387, startPoint y: 660, endPoint x: 155, endPoint y: 627, distance: 233.9
click at [155, 627] on div "There was a problem with your submission. Please review the fields below. 1 Sta…" at bounding box center [693, 712] width 1387 height 1267
type input "0"
type input "125108997"
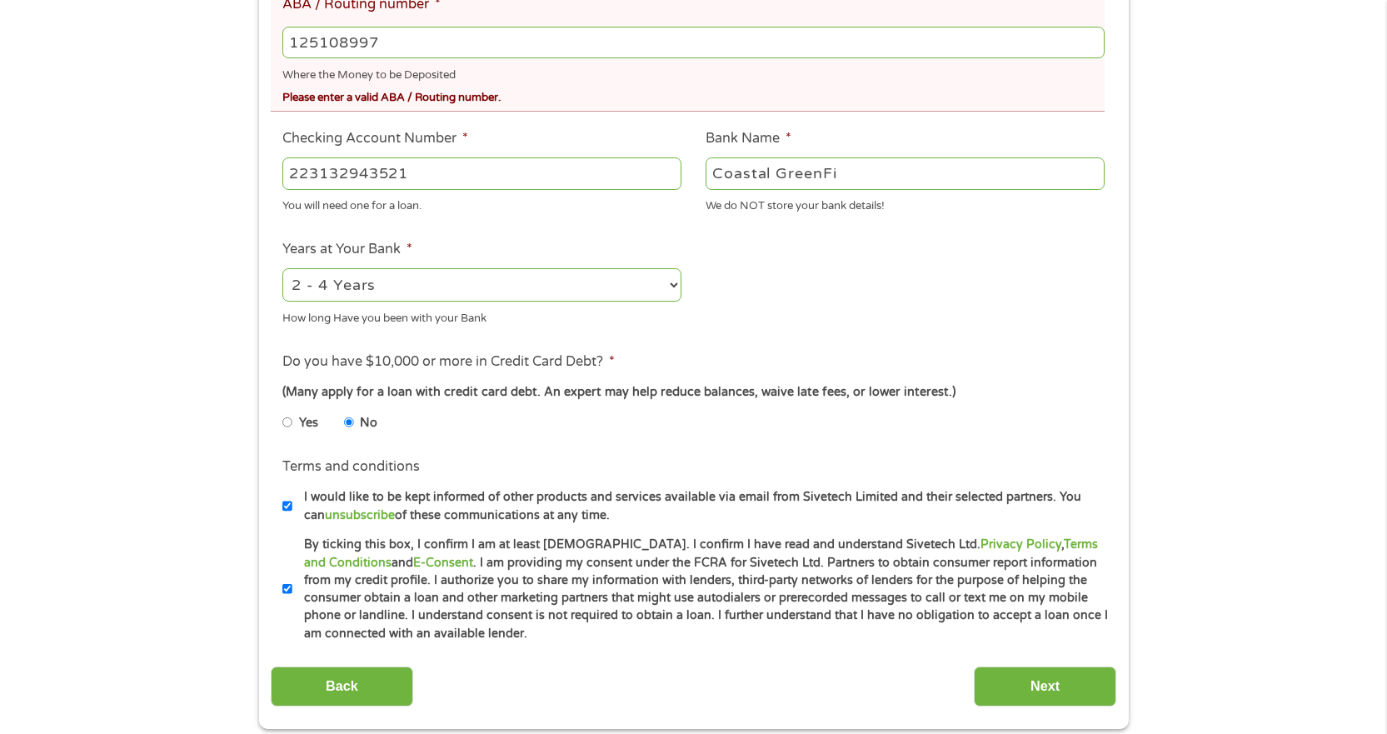
scroll to position [667, 0]
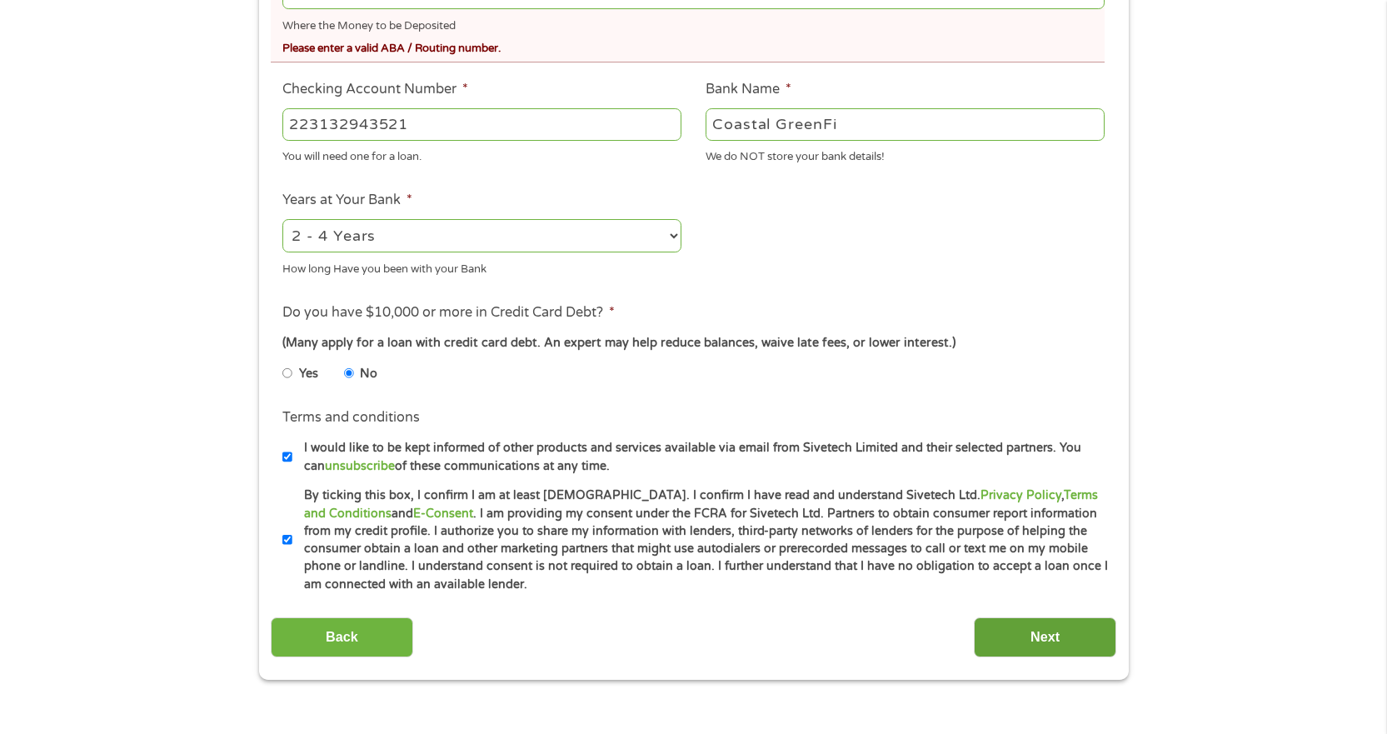
click at [1037, 644] on input "Next" at bounding box center [1045, 637] width 142 height 41
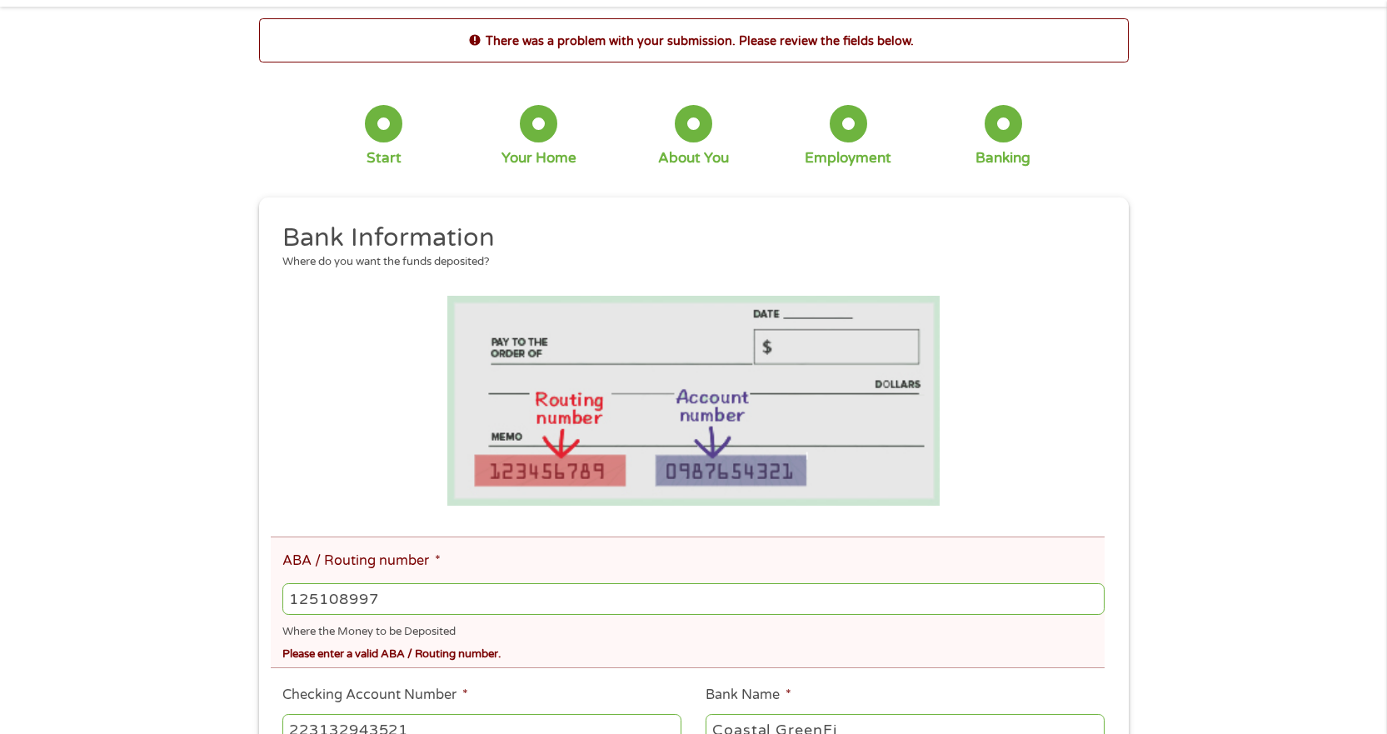
scroll to position [0, 0]
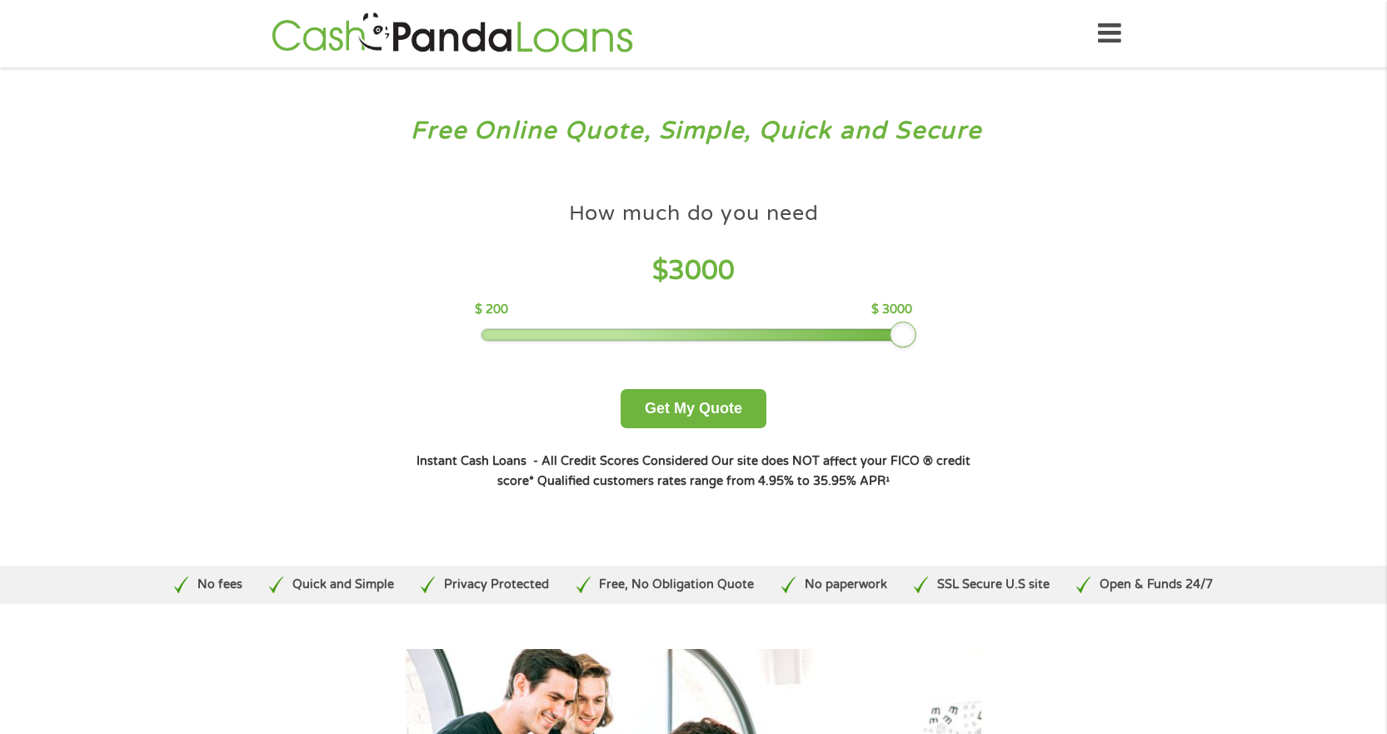
drag, startPoint x: 602, startPoint y: 331, endPoint x: 965, endPoint y: 324, distance: 362.5
click at [965, 324] on div "How much do you need $ 3000 $ 200 $ 3000 Get My Quote" at bounding box center [693, 310] width 583 height 235
click at [682, 412] on button "Get My Quote" at bounding box center [694, 408] width 146 height 39
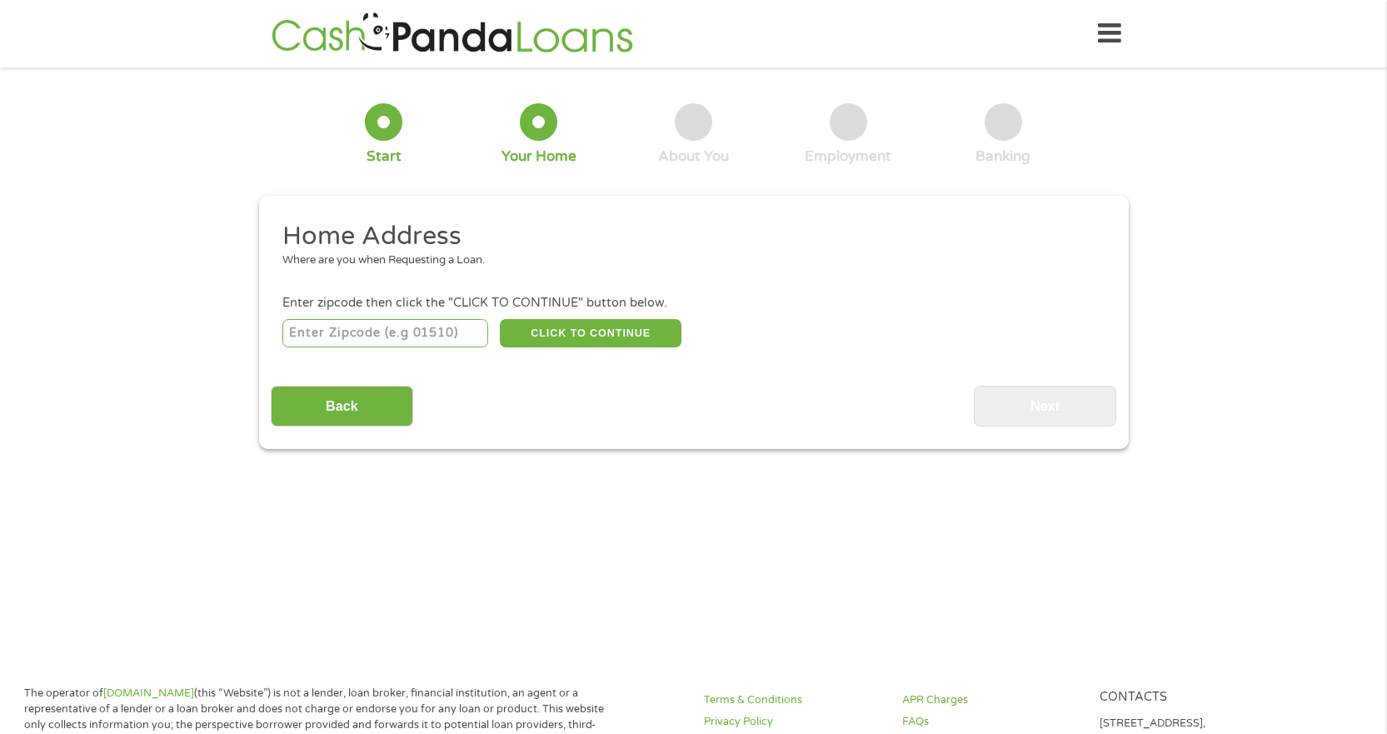
click at [357, 342] on input "number" at bounding box center [385, 333] width 206 height 28
type input "33069"
click at [612, 326] on button "CLICK TO CONTINUE" at bounding box center [591, 333] width 182 height 28
type input "33069"
type input "[GEOGRAPHIC_DATA]"
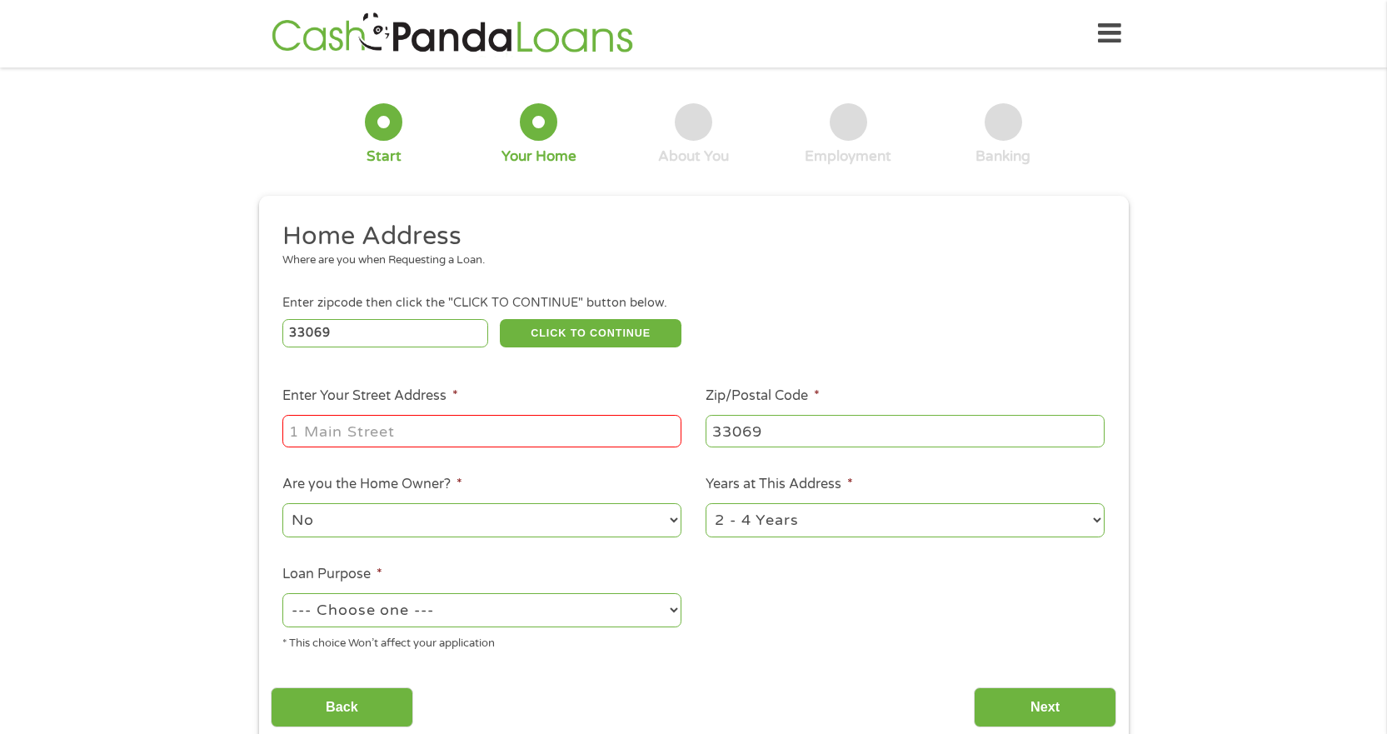
click at [417, 422] on input "Enter Your Street Address *" at bounding box center [481, 431] width 399 height 32
type input "[STREET_ADDRESS]"
click at [883, 510] on select "1 Year or less 1 - 2 Years 2 - 4 Years Over 4 Years" at bounding box center [905, 520] width 399 height 34
select select "60months"
click at [706, 503] on select "1 Year or less 1 - 2 Years 2 - 4 Years Over 4 Years" at bounding box center [905, 520] width 399 height 34
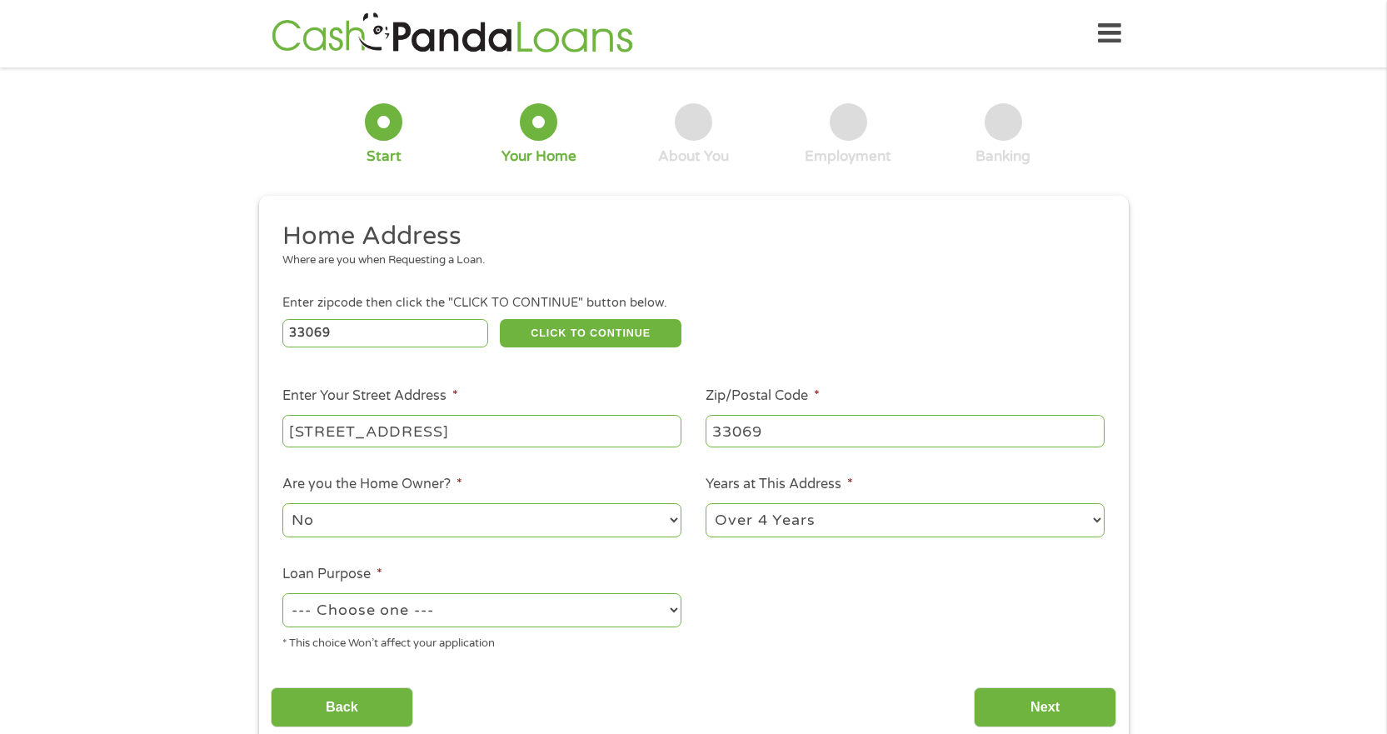
click at [400, 617] on select "--- Choose one --- Pay Bills Debt Consolidation Home Improvement Major Purchase…" at bounding box center [481, 610] width 399 height 34
select select "other"
click at [282, 593] on select "--- Choose one --- Pay Bills Debt Consolidation Home Improvement Major Purchase…" at bounding box center [481, 610] width 399 height 34
click at [1078, 708] on input "Next" at bounding box center [1045, 707] width 142 height 41
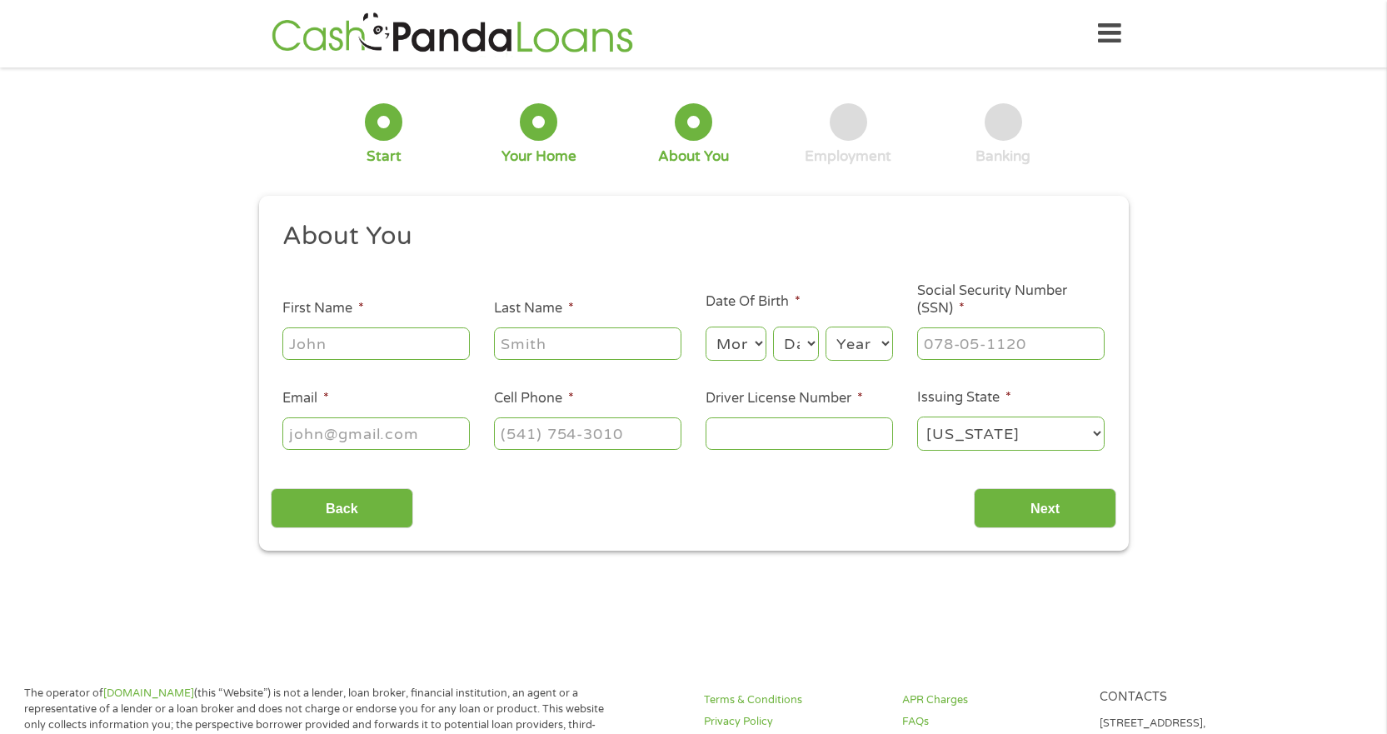
scroll to position [7, 7]
click at [388, 335] on input "First Name *" at bounding box center [375, 343] width 187 height 32
type input "Patricia"
type input "Nadler"
type input "patricianadler4@gmail.com"
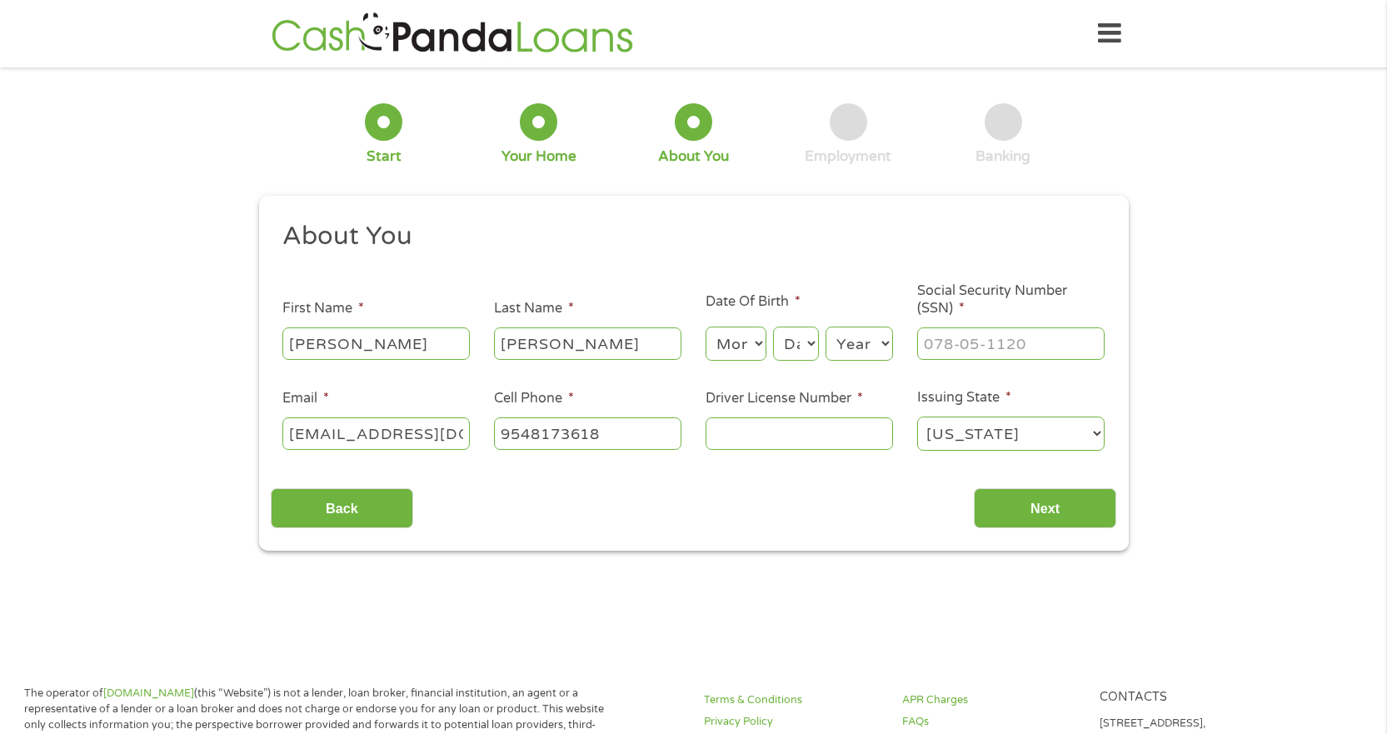
type input "(954) 817-3618"
click at [757, 432] on input "Driver License Number *" at bounding box center [799, 433] width 187 height 32
type input "n"
click at [746, 338] on select "Month 1 2 3 4 5 6 7 8 9 10 11 12" at bounding box center [736, 344] width 61 height 34
select select "1"
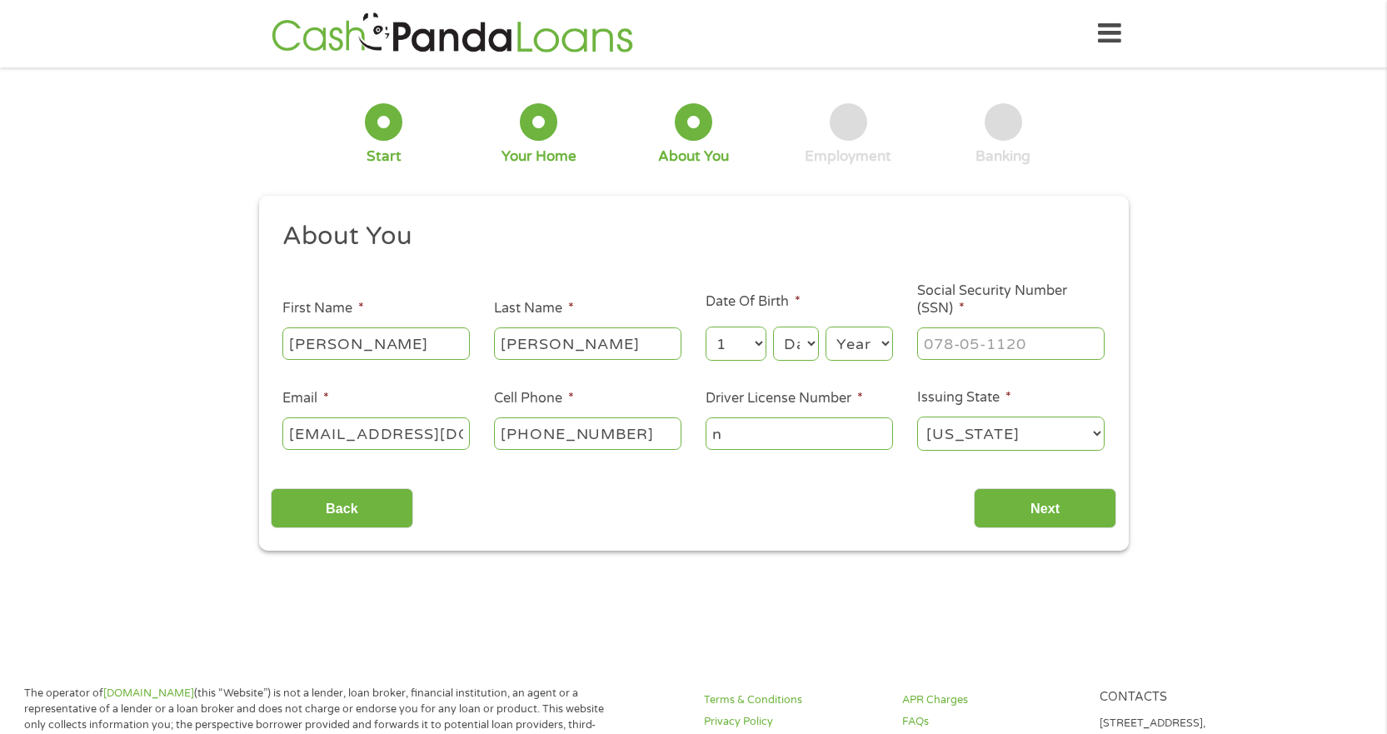
click at [706, 327] on select "Month 1 2 3 4 5 6 7 8 9 10 11 12" at bounding box center [736, 344] width 61 height 34
select select "7"
select select "1957"
type input "054-38-3563"
click at [744, 443] on input "n" at bounding box center [799, 433] width 187 height 32
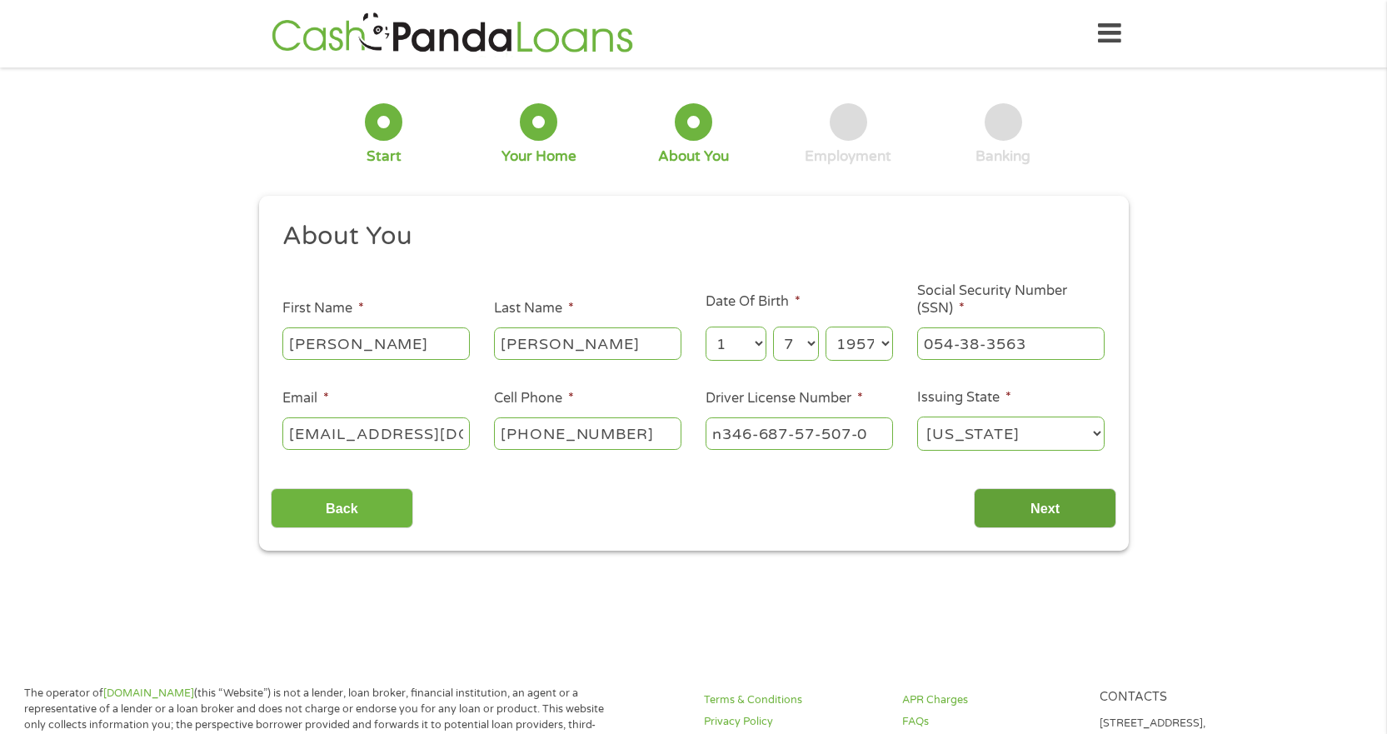
type input "n346-687-57-507-0"
click at [1033, 497] on input "Next" at bounding box center [1045, 508] width 142 height 41
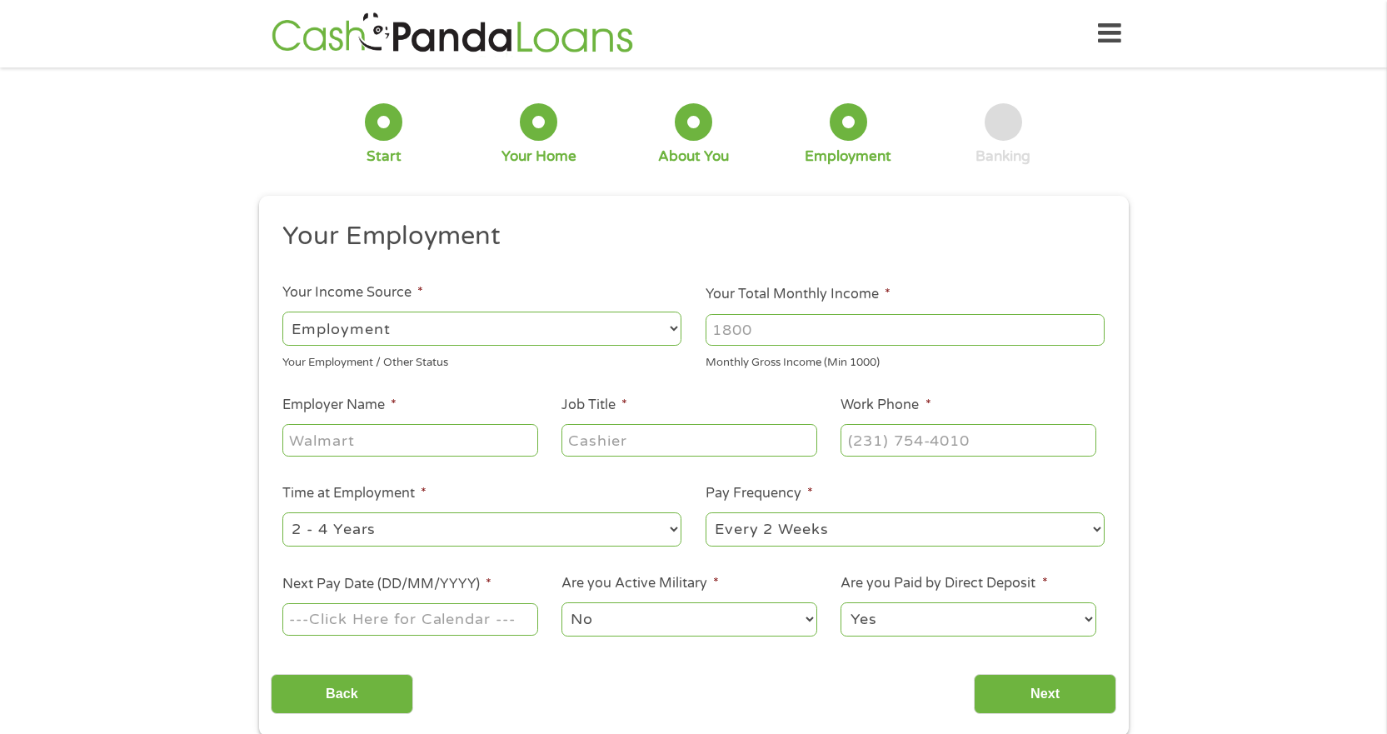
click at [787, 324] on input "Your Total Monthly Income *" at bounding box center [905, 330] width 399 height 32
type input "4500"
click at [452, 442] on input "Employer Name *" at bounding box center [409, 440] width 255 height 32
type input "Heritage Companies"
type input "Legal Coordinator"
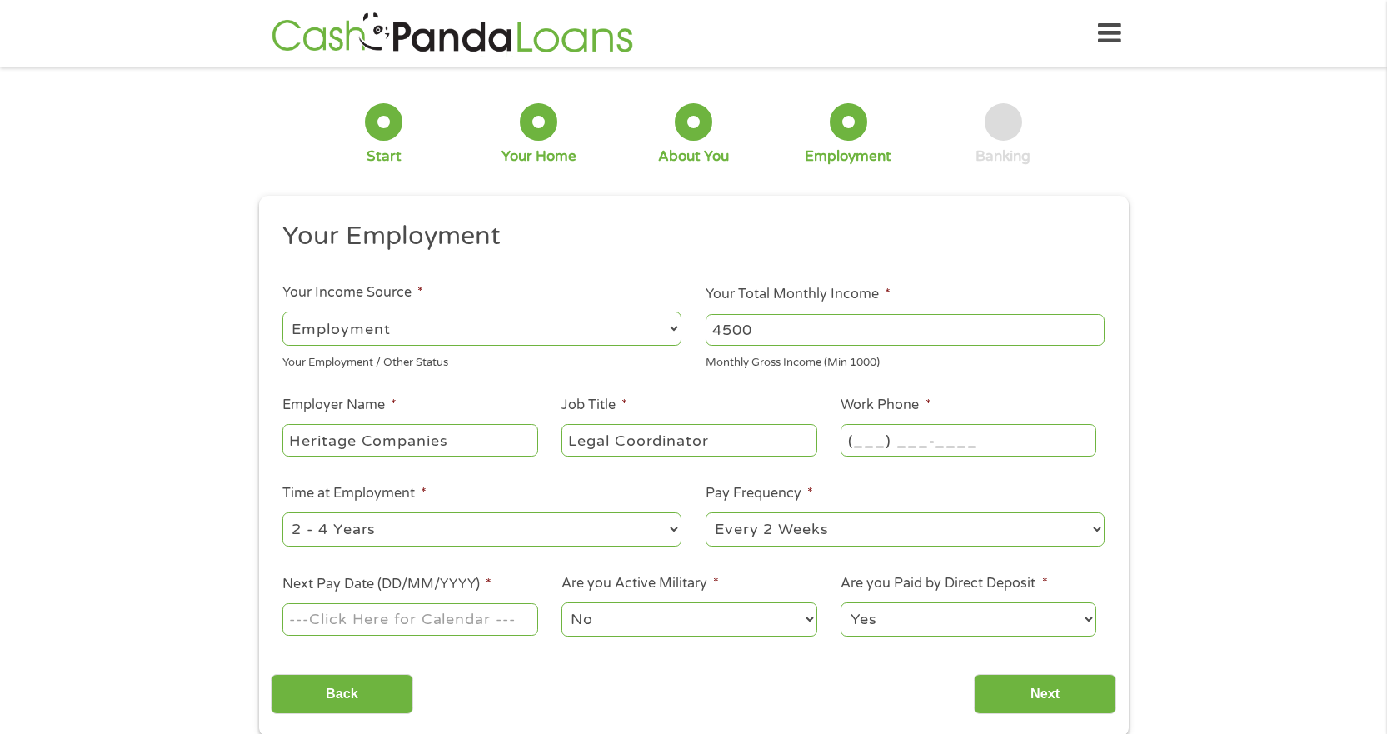
click at [868, 438] on input "(___) ___-____" at bounding box center [968, 440] width 255 height 32
click at [857, 444] on input "(_81) 372-5337" at bounding box center [968, 440] width 255 height 32
type input "(813) 725-3372"
click at [674, 531] on select "--- Choose one --- 1 Year or less 1 - 2 Years 2 - 4 Years Over 4 Years" at bounding box center [481, 529] width 399 height 34
select select "60months"
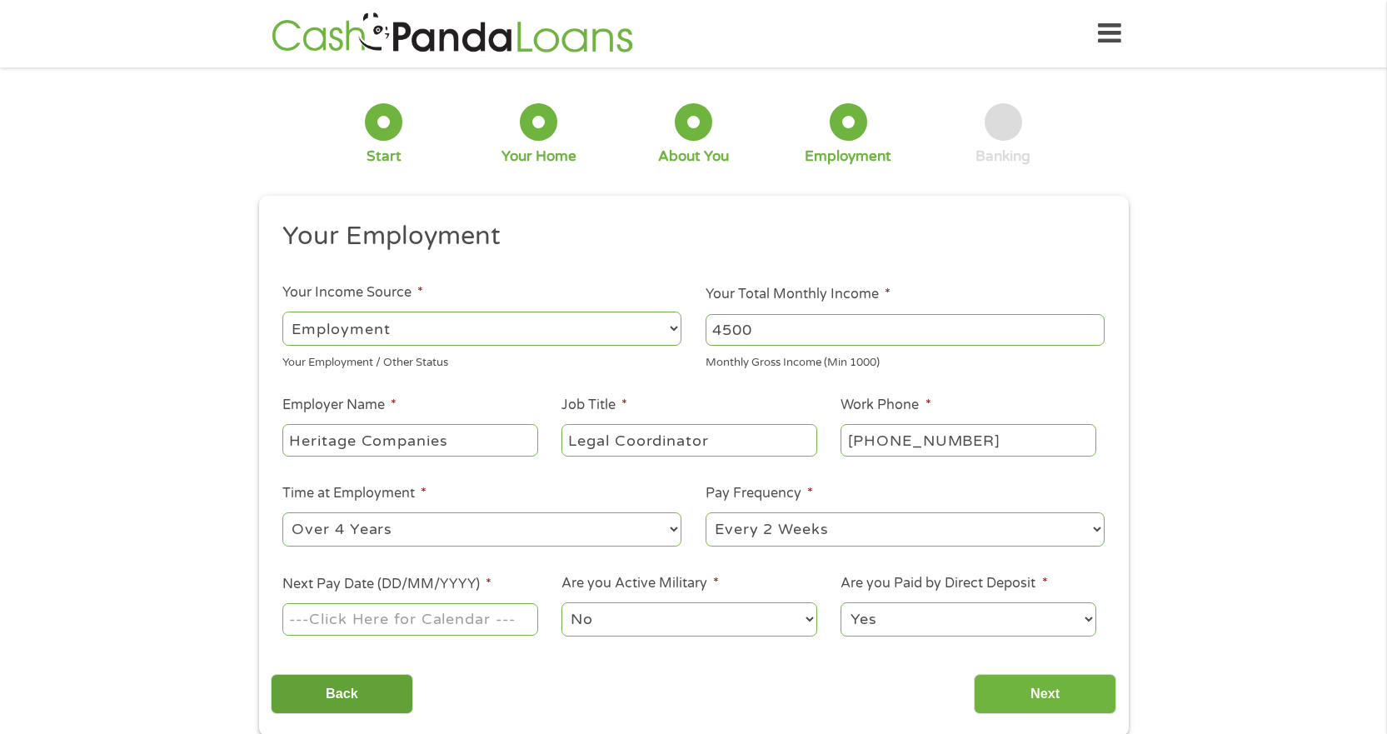
click at [282, 512] on select "--- Choose one --- 1 Year or less 1 - 2 Years 2 - 4 Years Over 4 Years" at bounding box center [481, 529] width 399 height 34
click at [368, 619] on input "Next Pay Date (DD/MM/YYYY) *" at bounding box center [409, 619] width 255 height 32
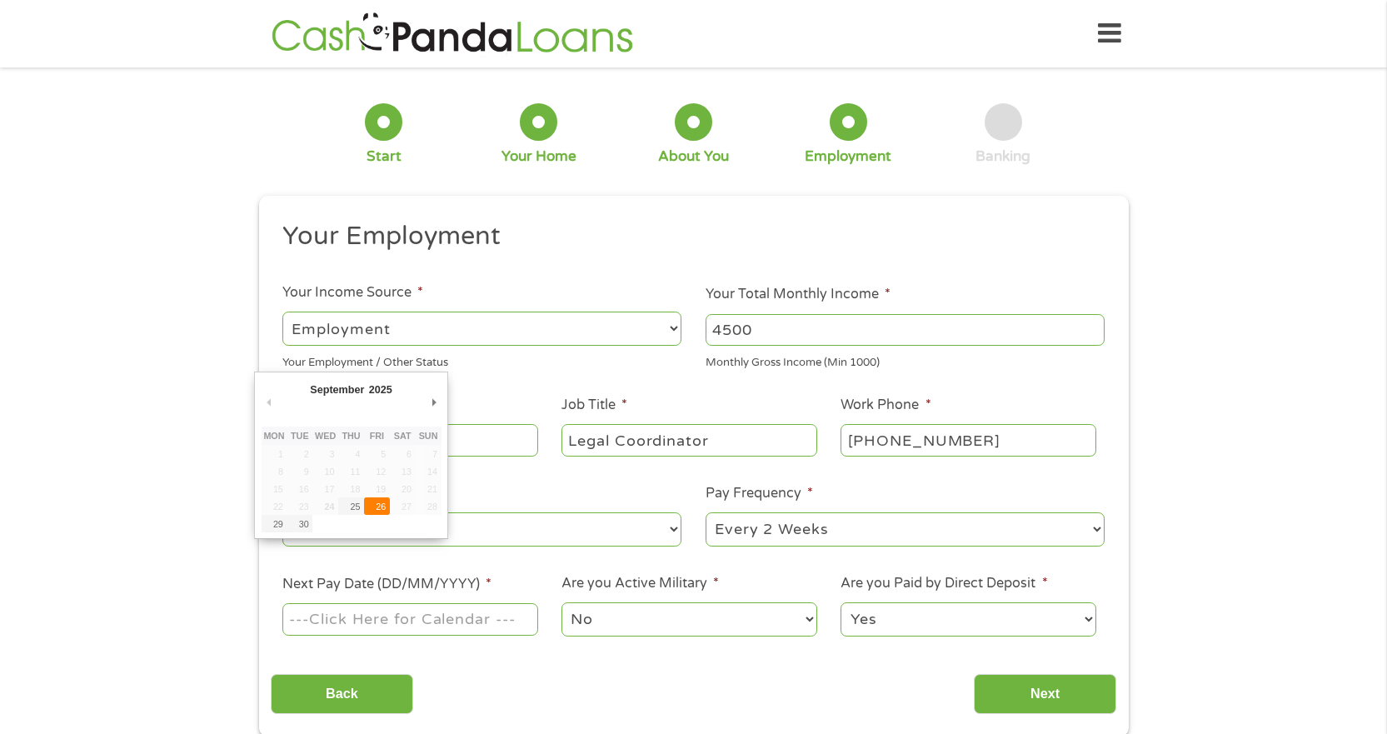
type input "26/09/2025"
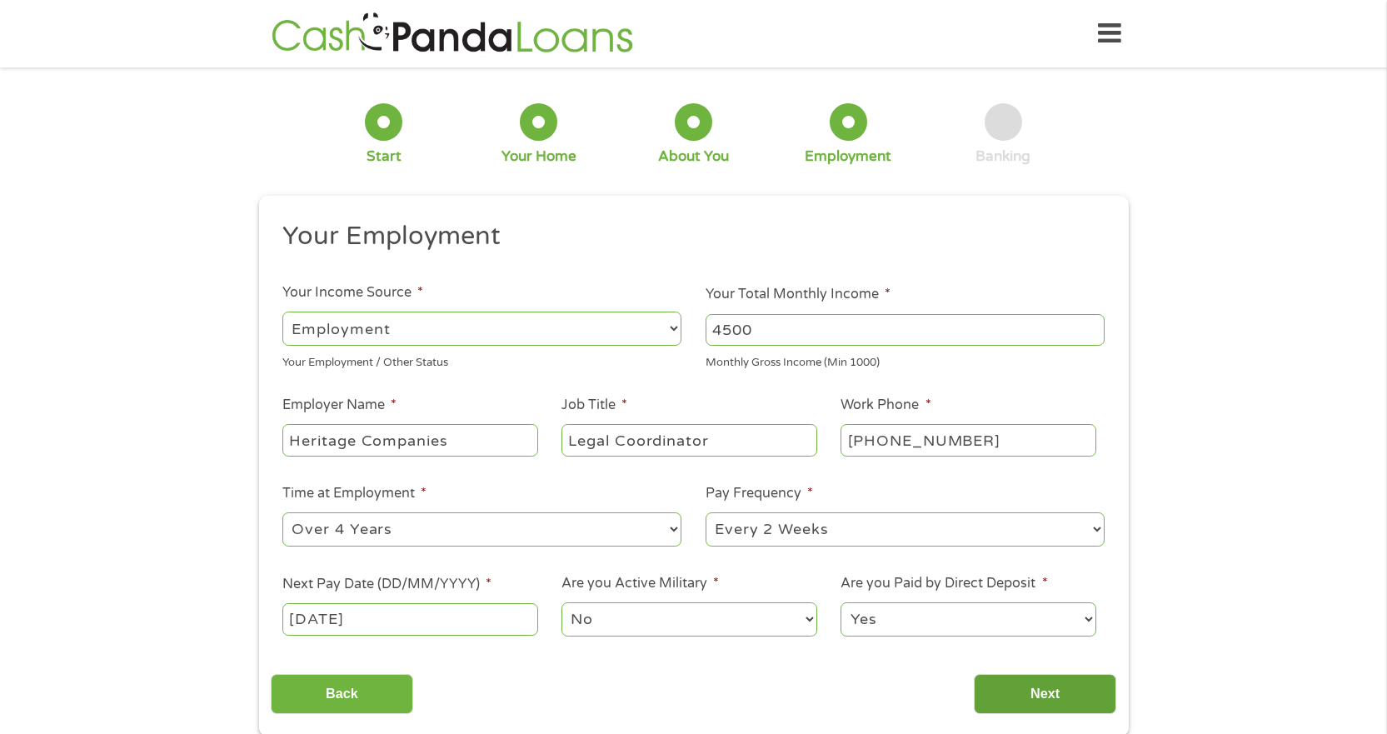
click at [1072, 690] on input "Next" at bounding box center [1045, 694] width 142 height 41
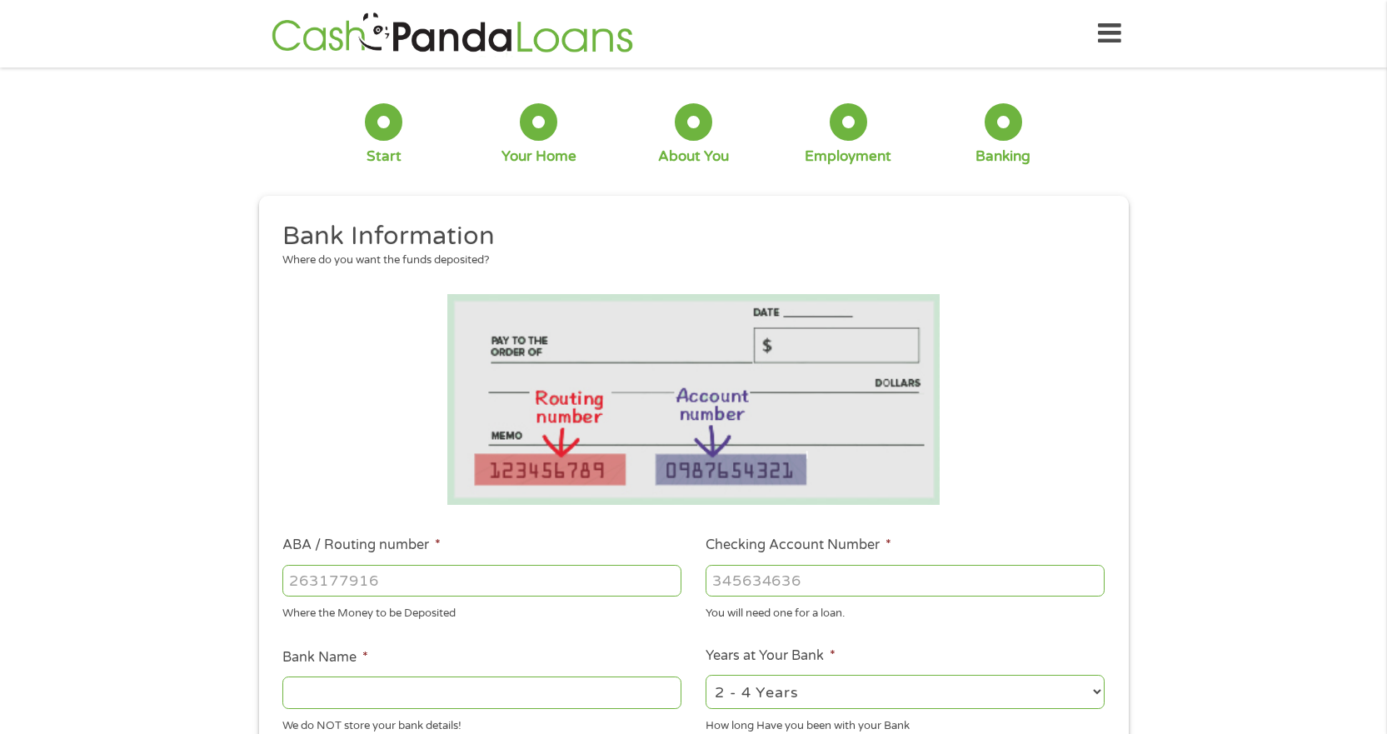
click at [296, 587] on input "ABA / Routing number *" at bounding box center [481, 581] width 399 height 32
type input "125108997"
type input "223132943521"
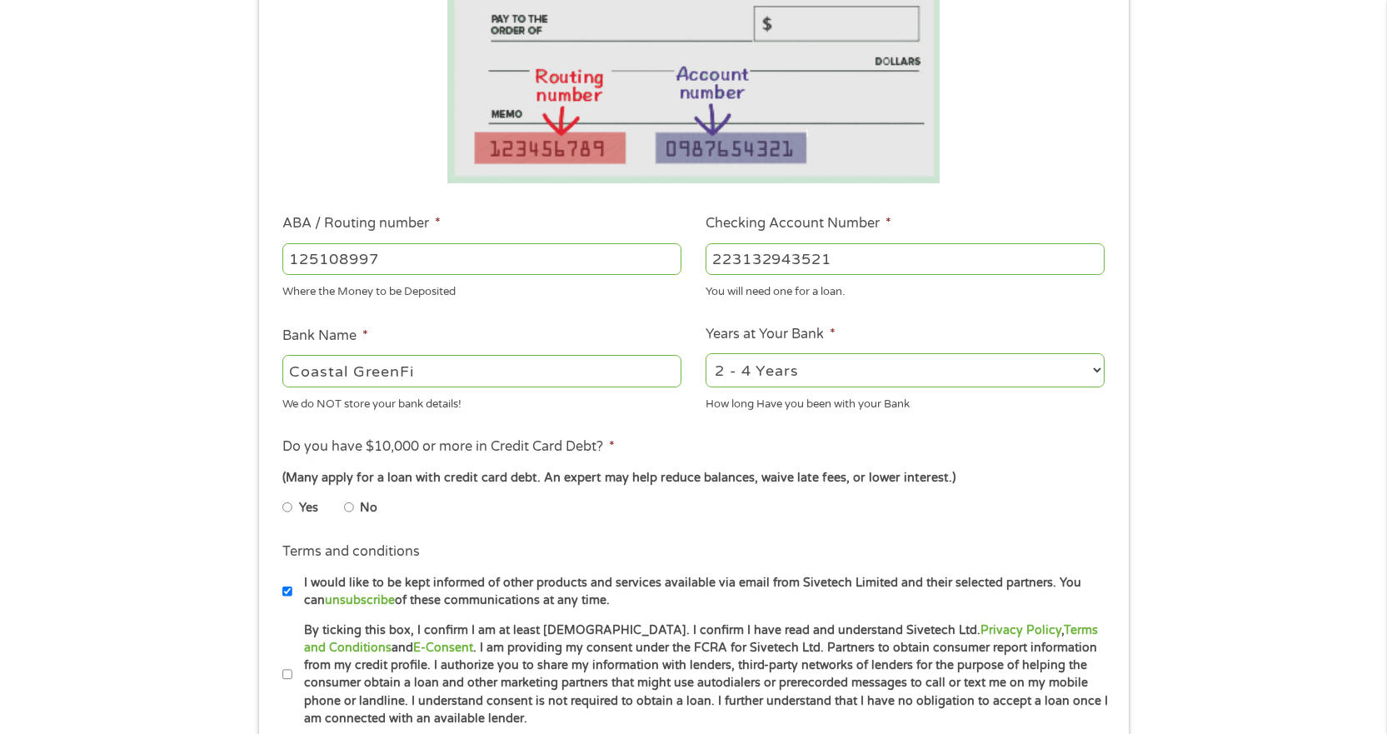
scroll to position [333, 0]
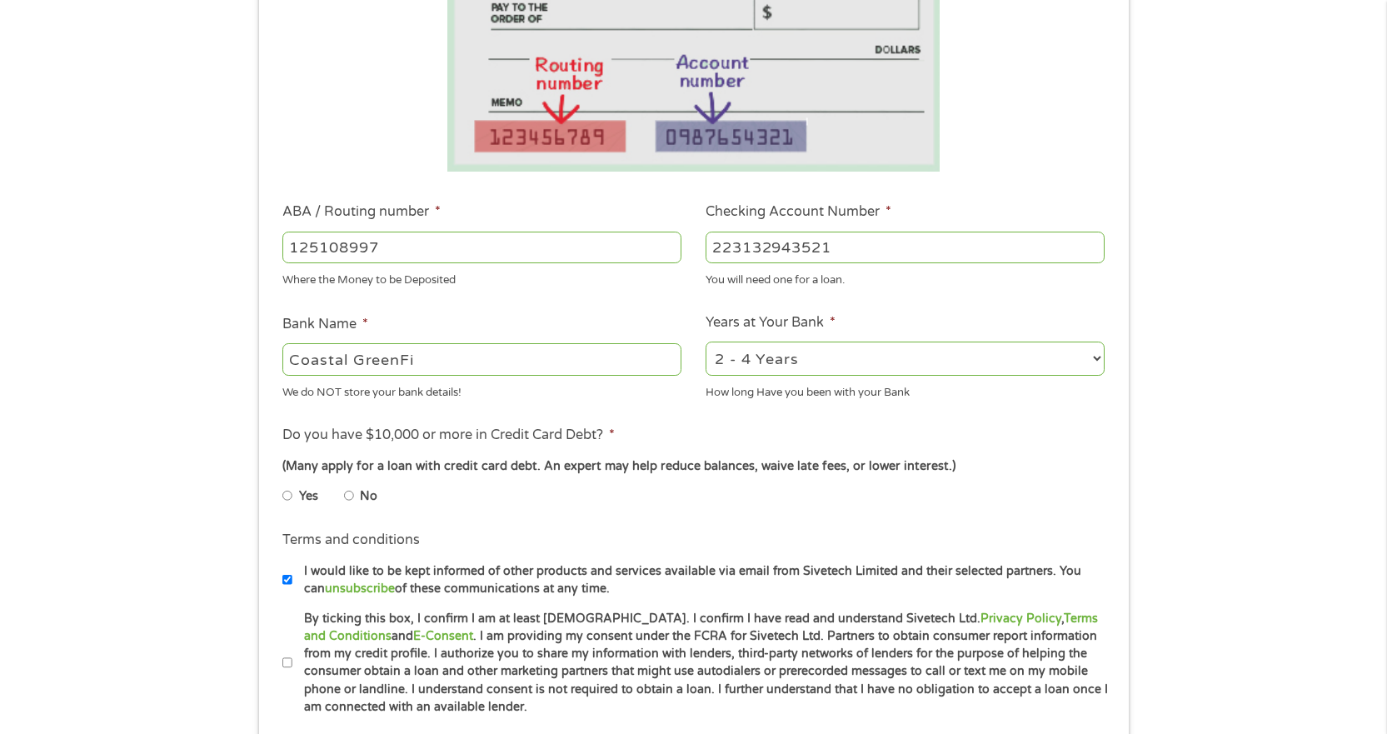
type input "Coastal GreenFi"
click at [347, 492] on input "No" at bounding box center [349, 495] width 10 height 27
radio input "true"
click at [287, 667] on input "By ticking this box, I confirm I am at least 18 years old. I confirm I have rea…" at bounding box center [287, 663] width 10 height 27
checkbox input "true"
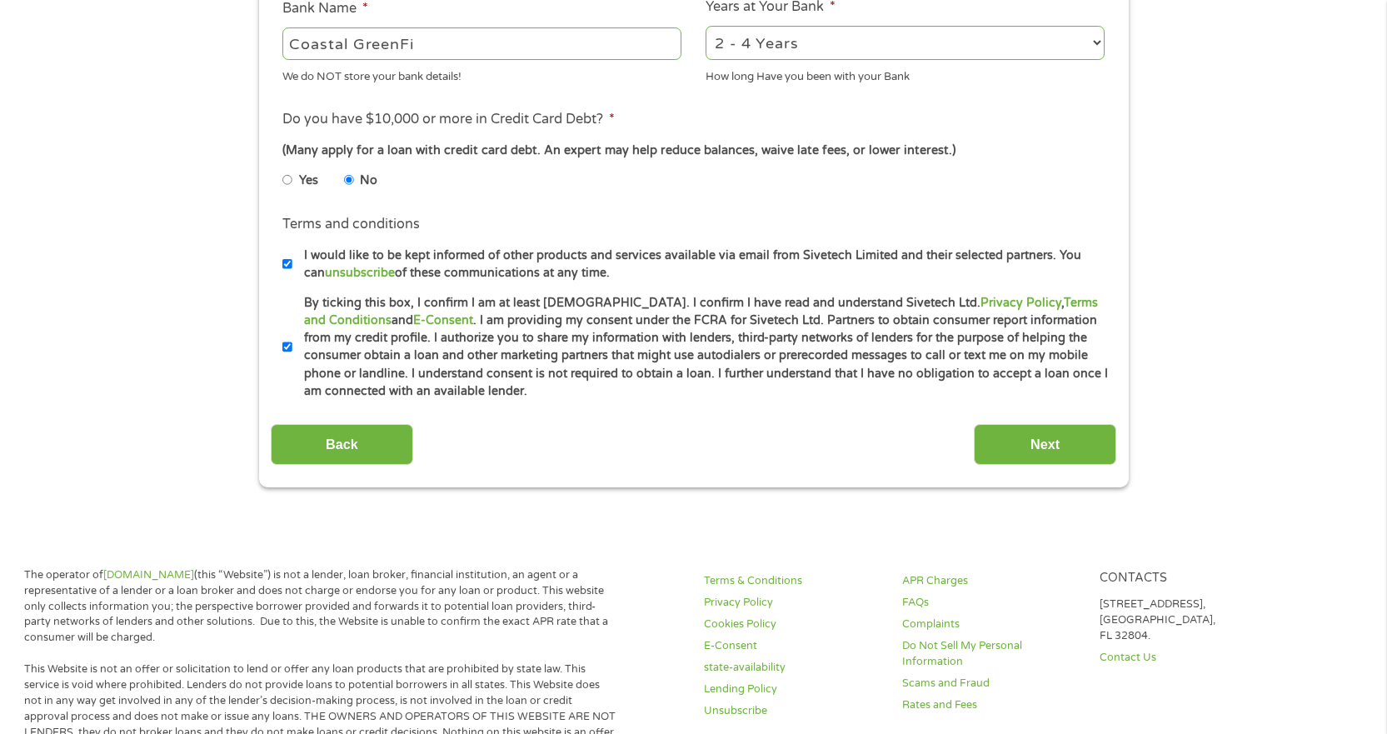
scroll to position [750, 0]
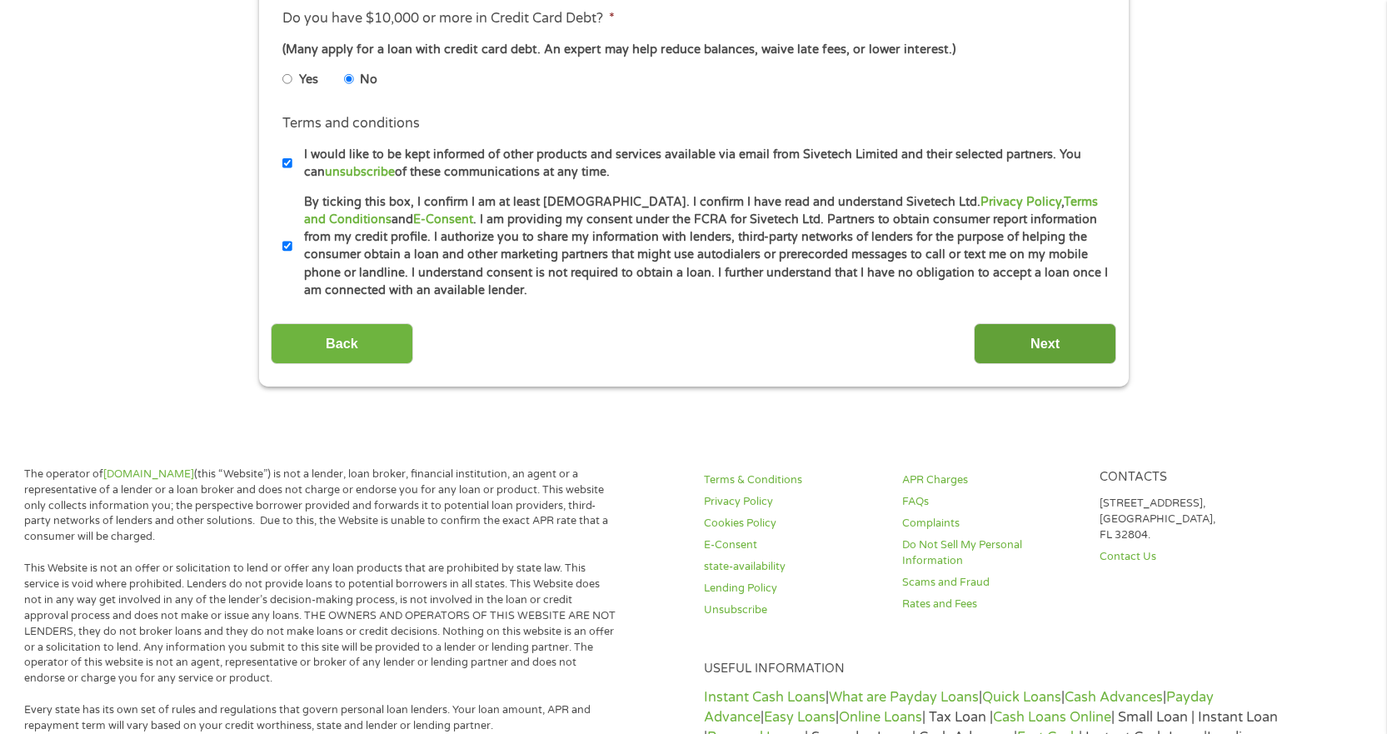
click at [1054, 353] on input "Next" at bounding box center [1045, 343] width 142 height 41
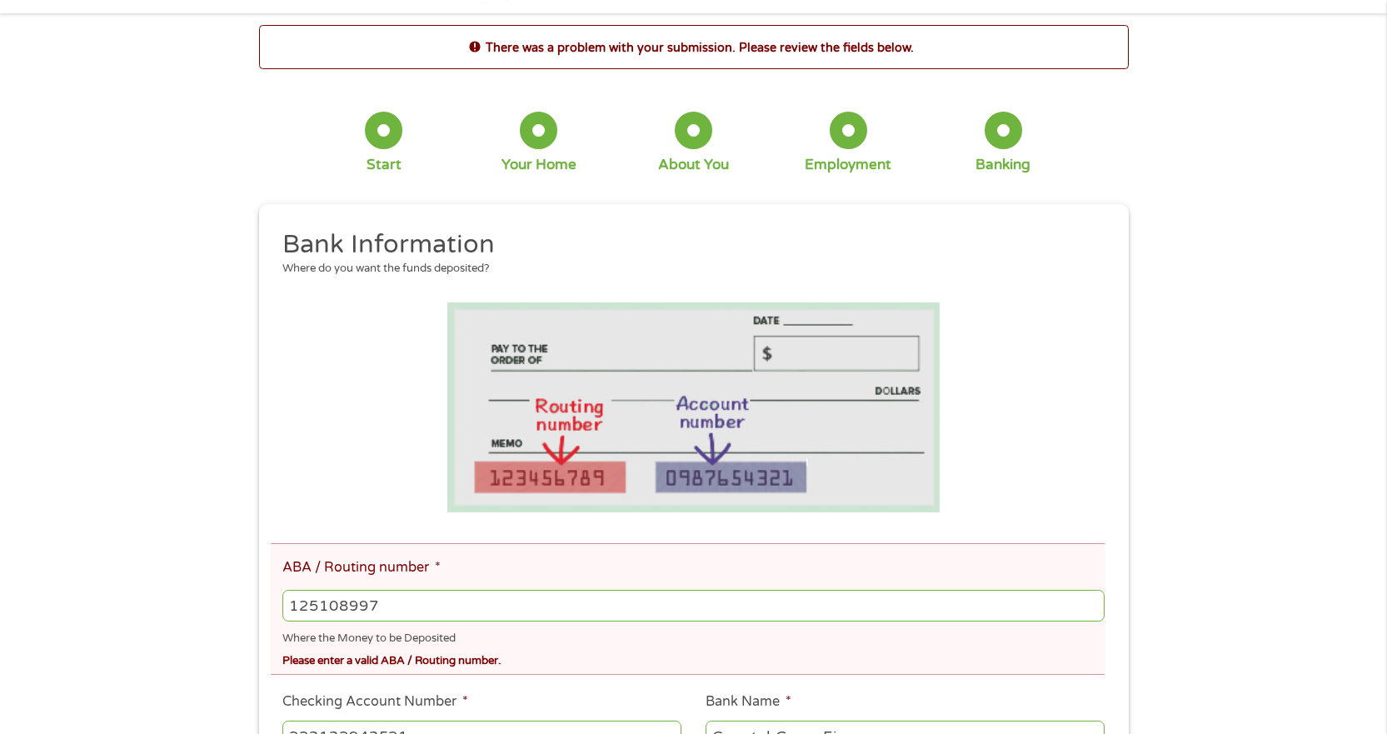
scroll to position [83, 0]
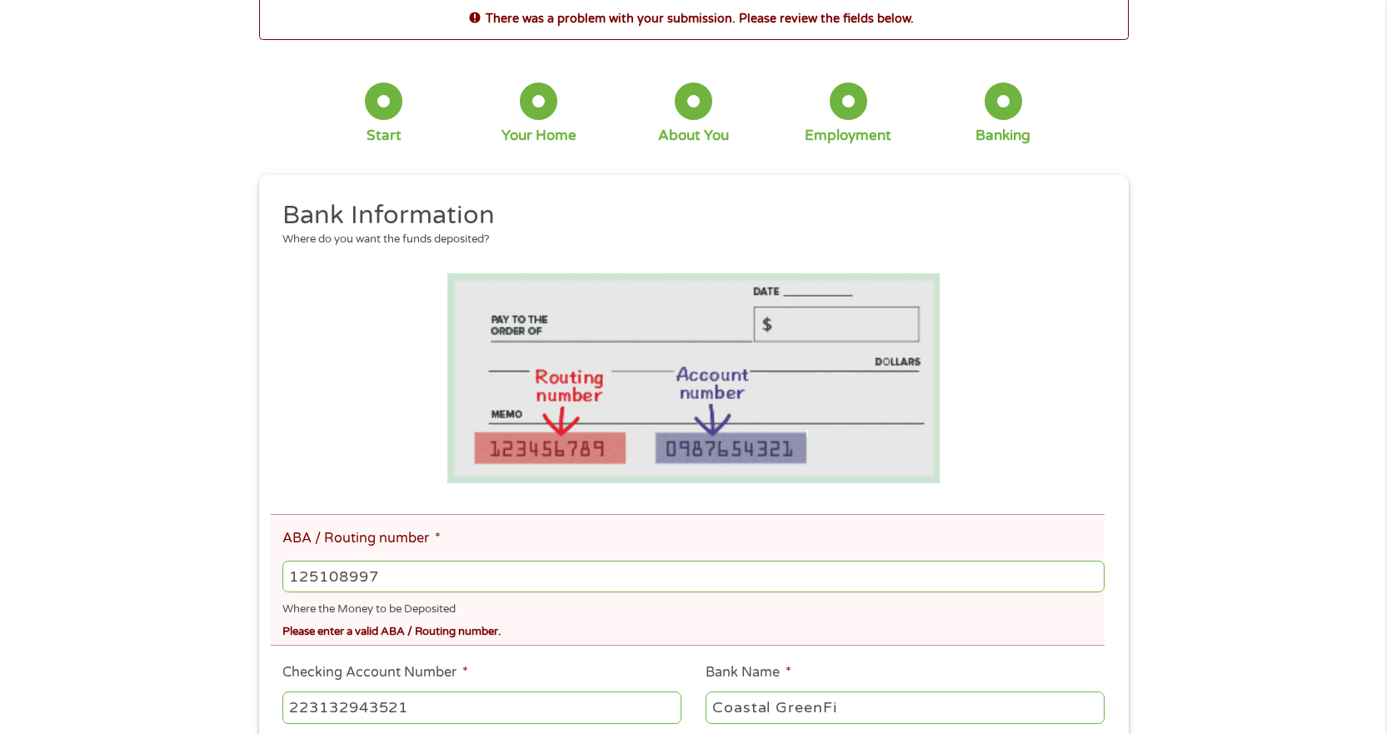
click at [285, 565] on input "125108997" at bounding box center [693, 577] width 822 height 32
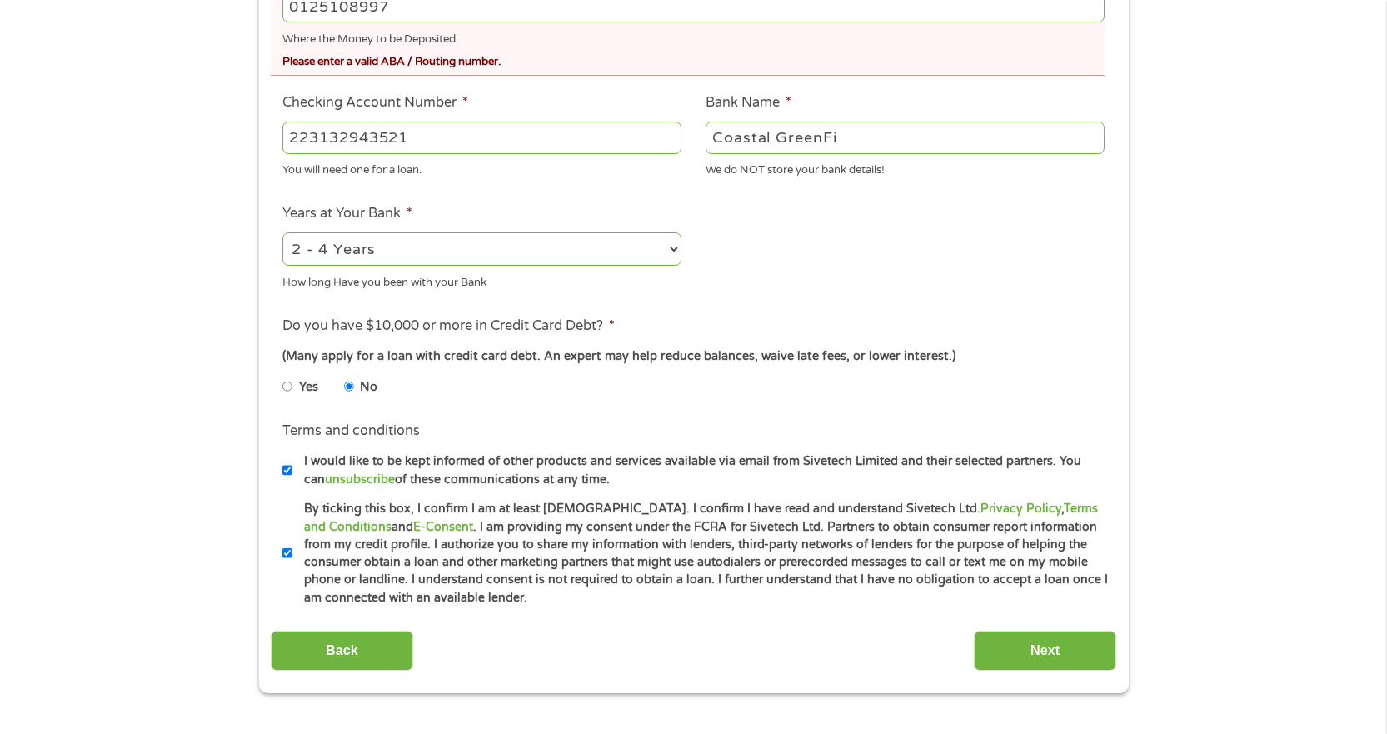
scroll to position [750, 0]
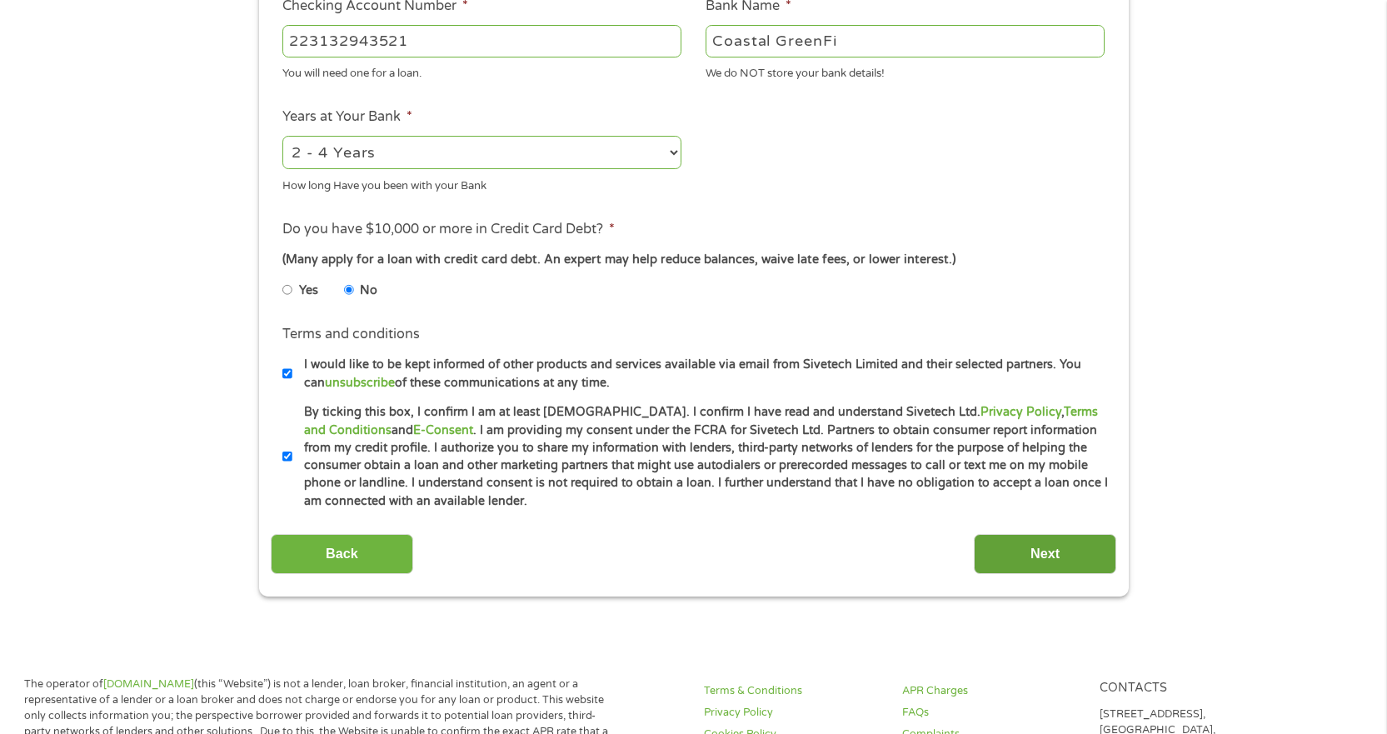
type input "0125108997"
click at [997, 546] on input "Next" at bounding box center [1045, 554] width 142 height 41
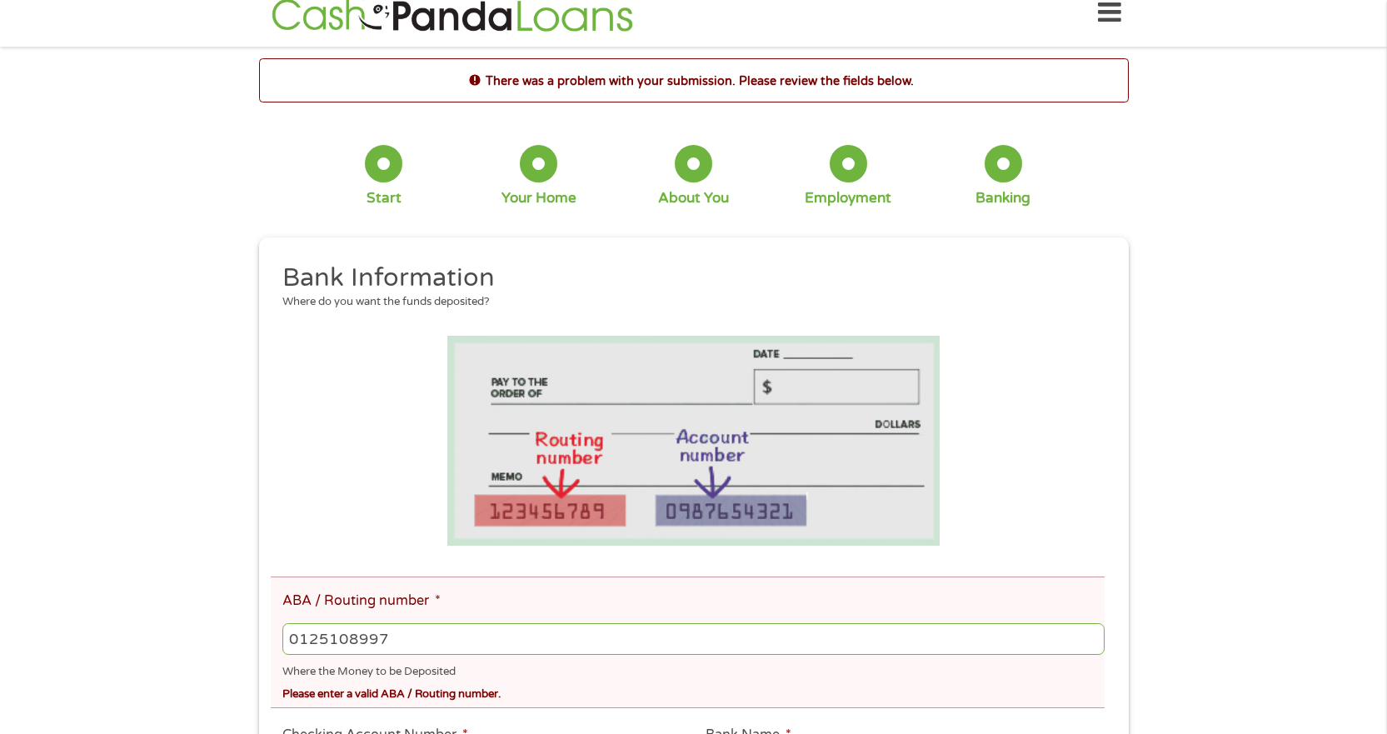
scroll to position [0, 0]
